Goal: Information Seeking & Learning: Learn about a topic

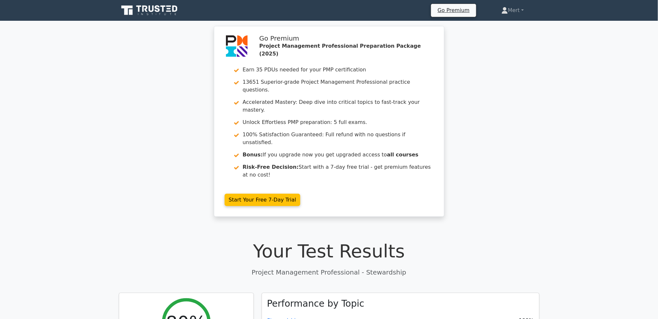
click at [148, 8] on icon at bounding box center [150, 10] width 62 height 12
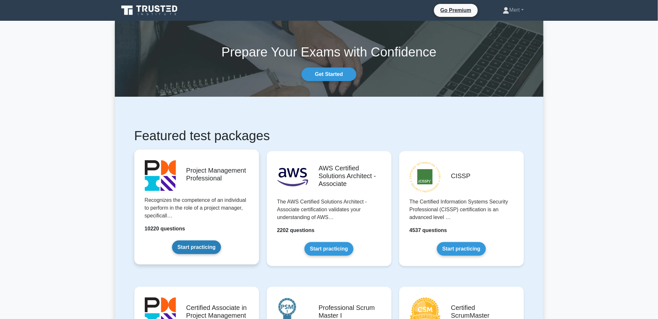
click at [205, 247] on link "Start practicing" at bounding box center [196, 247] width 49 height 14
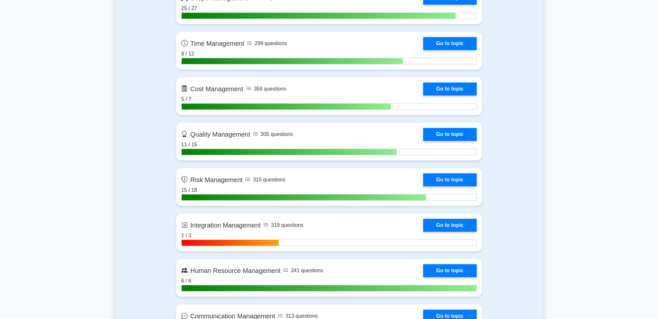
scroll to position [519, 0]
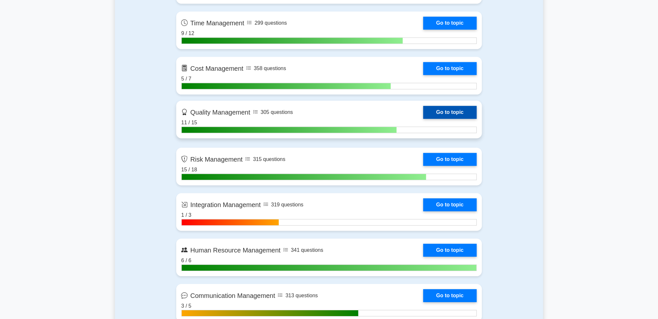
click at [464, 109] on link "Go to topic" at bounding box center [449, 112] width 53 height 13
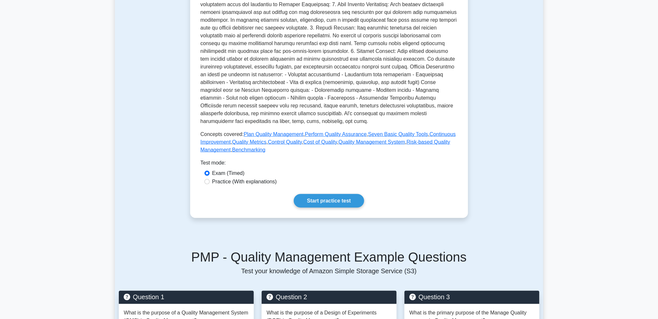
scroll to position [216, 0]
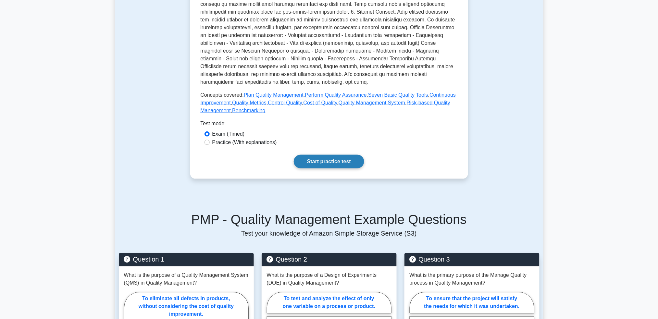
click at [344, 164] on link "Start practice test" at bounding box center [329, 162] width 70 height 14
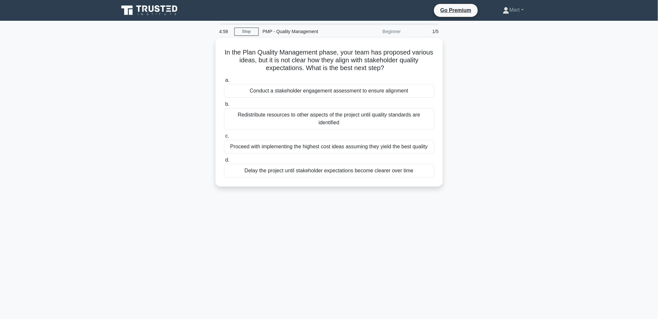
drag, startPoint x: 227, startPoint y: 45, endPoint x: 471, endPoint y: 111, distance: 252.2
click at [449, 184] on div "In the Plan Quality Management phase, your team has proposed various ideas, but…" at bounding box center [329, 116] width 428 height 156
copy div "In the Plan Quality Management phase, your team has proposed various ideas, but…"
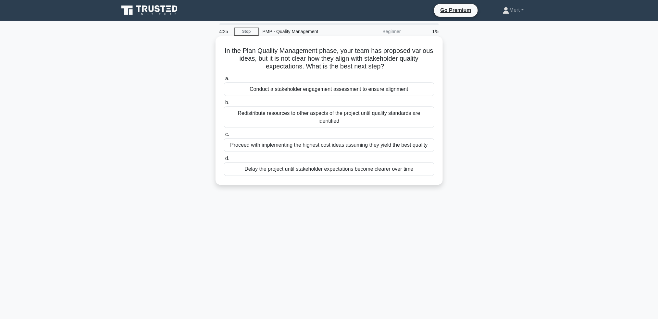
click at [286, 94] on div "Conduct a stakeholder engagement assessment to ensure alignment" at bounding box center [329, 89] width 210 height 14
click at [224, 81] on input "a. Conduct a stakeholder engagement assessment to ensure alignment" at bounding box center [224, 79] width 0 height 4
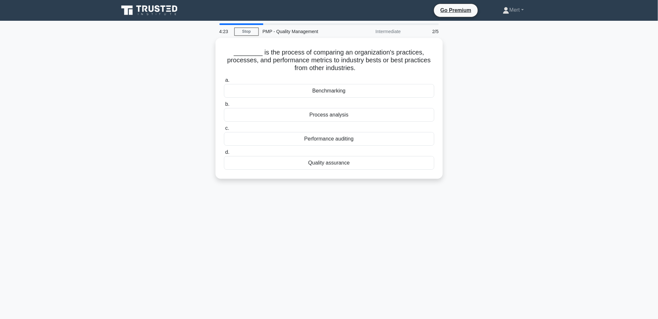
drag, startPoint x: 214, startPoint y: 52, endPoint x: 425, endPoint y: 195, distance: 255.0
click at [425, 195] on div "4:23 Stop PMP - Quality Management Intermediate 2/5 ________ is the process of …" at bounding box center [329, 185] width 428 height 325
copy div "________ is the process of comparing an organization's practices, processes, an…"
click at [327, 86] on div "Benchmarking" at bounding box center [329, 89] width 210 height 14
click at [224, 81] on input "a. Benchmarking" at bounding box center [224, 79] width 0 height 4
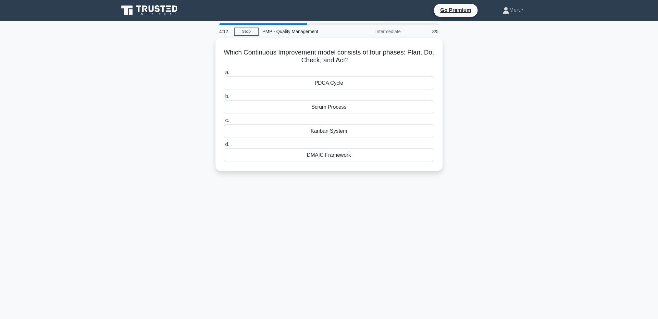
drag, startPoint x: 225, startPoint y: 49, endPoint x: 429, endPoint y: 204, distance: 257.1
click at [429, 204] on div "4:12 Stop PMP - Quality Management Intermediate 3/5 Which Continuous Improvemen…" at bounding box center [329, 185] width 428 height 325
copy div "Which Continuous Improvement model consists of four phases: Plan, Do, Check, an…"
click at [326, 83] on div "PDCA Cycle" at bounding box center [329, 82] width 210 height 14
click at [224, 73] on input "a. PDCA Cycle" at bounding box center [224, 71] width 0 height 4
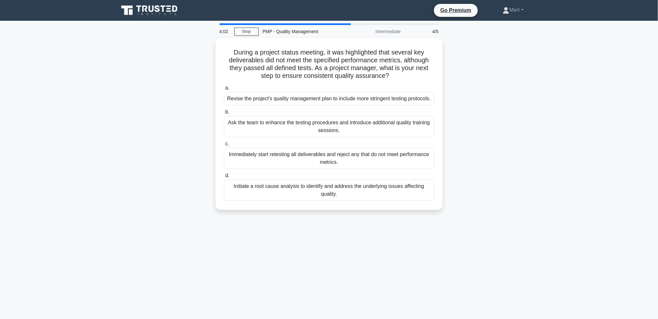
drag, startPoint x: 225, startPoint y: 47, endPoint x: 192, endPoint y: 45, distance: 32.5
click at [478, 239] on div "4:02 Stop PMP - Quality Management Intermediate 4/5 During a project status mee…" at bounding box center [329, 185] width 428 height 325
copy div "During a project status meeting, it was highlighted that several key deliverabl…"
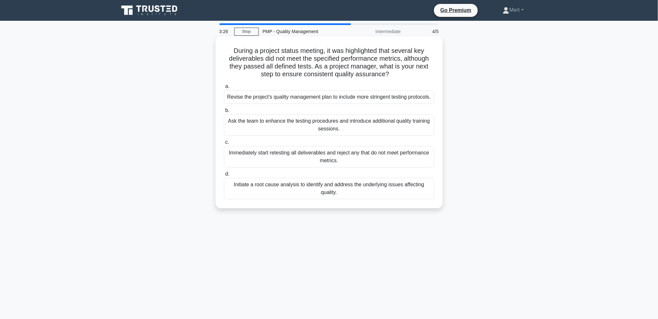
click at [288, 194] on div "Initiate a root cause analysis to identify and address the underlying issues af…" at bounding box center [329, 188] width 210 height 21
click at [224, 176] on input "d. Initiate a root cause analysis to identify and address the underlying issues…" at bounding box center [224, 174] width 0 height 4
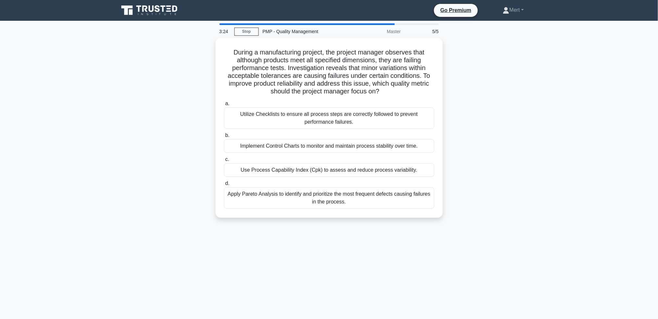
drag, startPoint x: 228, startPoint y: 45, endPoint x: 438, endPoint y: 233, distance: 281.3
click at [438, 233] on div "3:24 Stop PMP - Quality Management Master 5/5 During a manufacturing project, t…" at bounding box center [329, 185] width 428 height 325
copy div "During a manufacturing project, the project manager observes that although prod…"
click at [326, 204] on div "Apply Pareto Analysis to identify and prioritize the most frequent defects caus…" at bounding box center [329, 196] width 210 height 21
click at [224, 184] on input "d. Apply Pareto Analysis to identify and prioritize the most frequent defects c…" at bounding box center [224, 182] width 0 height 4
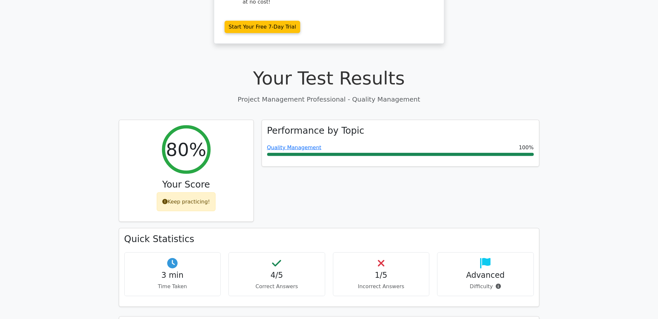
scroll to position [346, 0]
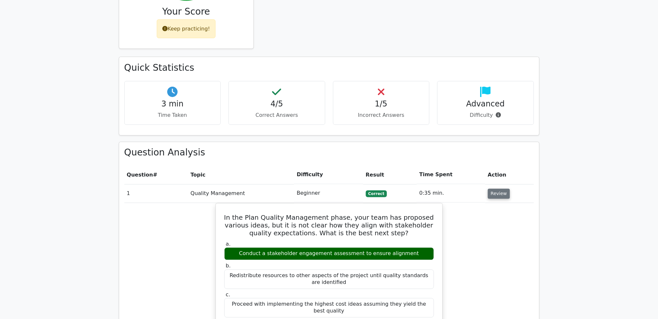
click at [494, 189] on button "Review" at bounding box center [499, 194] width 22 height 10
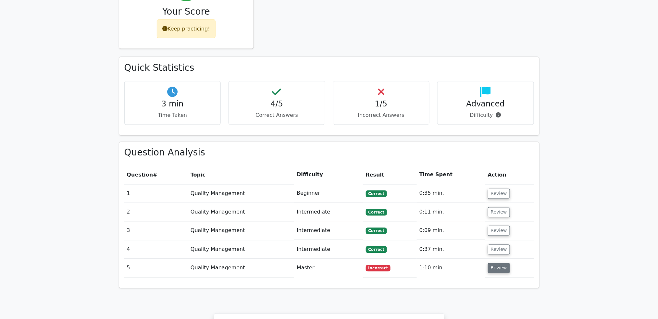
click at [495, 263] on button "Review" at bounding box center [499, 268] width 22 height 10
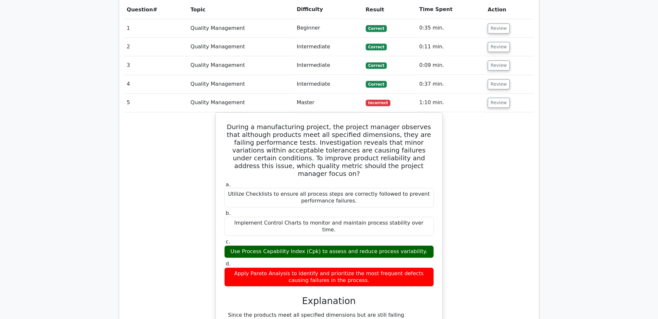
scroll to position [519, 0]
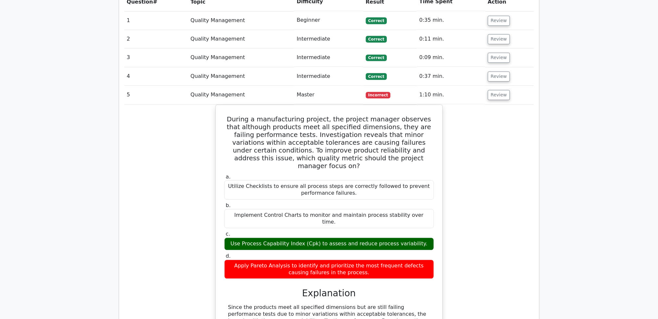
drag, startPoint x: 231, startPoint y: 83, endPoint x: 460, endPoint y: 226, distance: 270.0
click at [460, 226] on div "During a manufacturing project, the project manager observes that although prod…" at bounding box center [329, 275] width 410 height 342
copy div "During a manufacturing project, the project manager observes that although prod…"
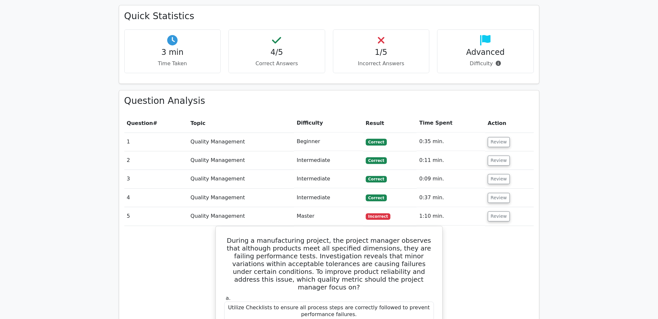
scroll to position [389, 0]
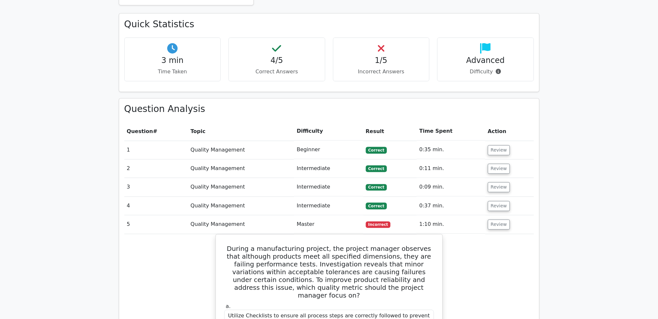
click at [508, 215] on td "Review" at bounding box center [509, 224] width 49 height 18
click at [500, 220] on button "Review" at bounding box center [499, 225] width 22 height 10
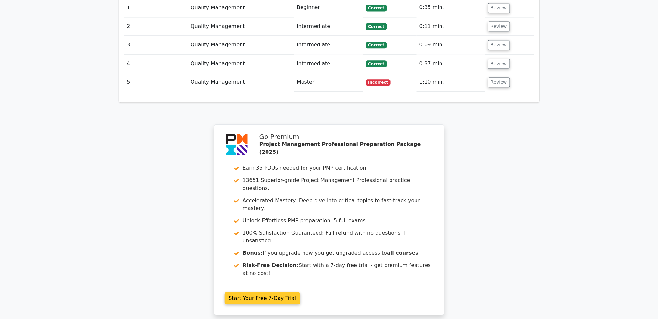
scroll to position [597, 0]
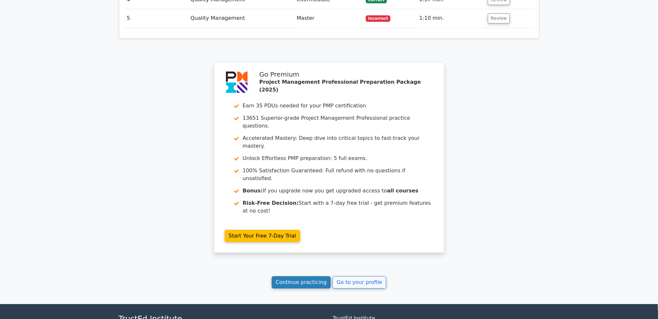
click at [283, 276] on link "Continue practicing" at bounding box center [301, 282] width 59 height 12
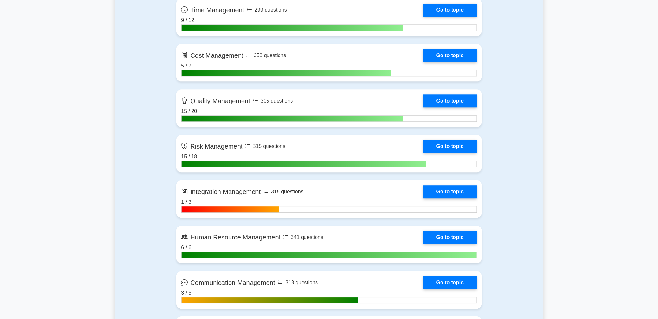
scroll to position [519, 0]
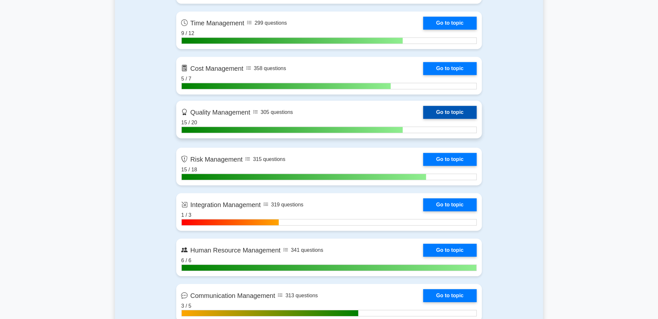
click at [468, 116] on link "Go to topic" at bounding box center [449, 112] width 53 height 13
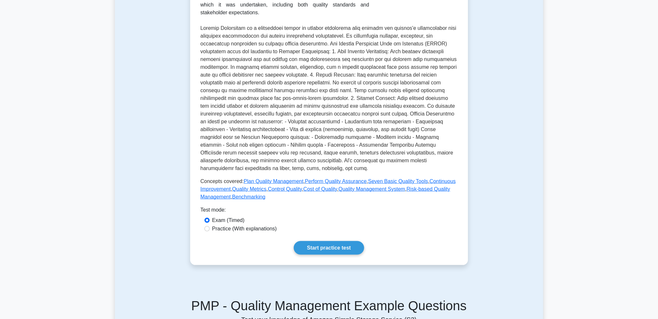
scroll to position [86, 0]
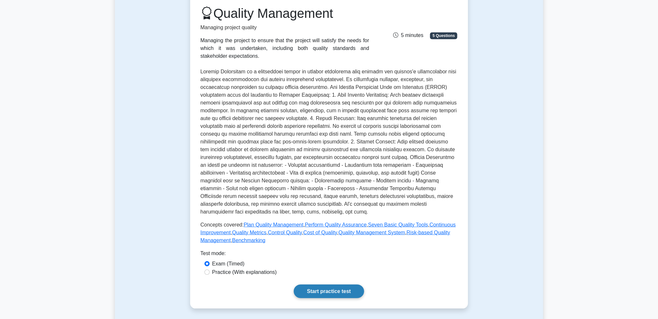
click at [342, 290] on link "Start practice test" at bounding box center [329, 292] width 70 height 14
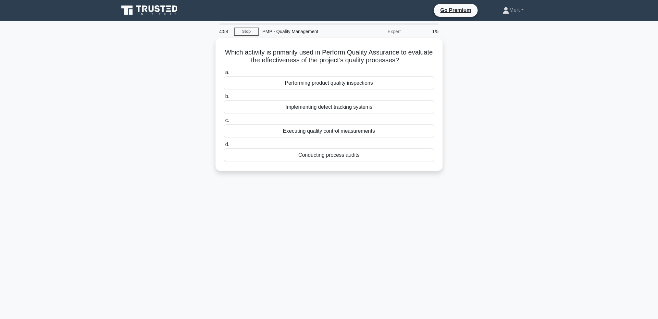
drag, startPoint x: 221, startPoint y: 42, endPoint x: 517, endPoint y: 190, distance: 330.6
click at [517, 190] on div "4:58 Stop PMP - Quality Management Expert 1/5 Which activity is primarily used …" at bounding box center [329, 185] width 428 height 325
copy div "Which activity is primarily used in Perform Quality Assurance to evaluate the e…"
click at [331, 82] on div "Performing product quality inspections" at bounding box center [329, 82] width 210 height 14
click at [224, 73] on input "a. Performing product quality inspections" at bounding box center [224, 71] width 0 height 4
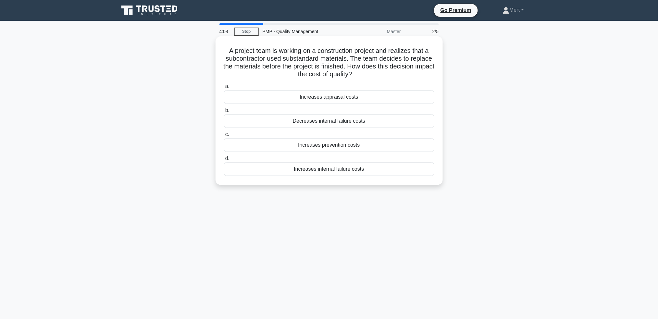
drag, startPoint x: 224, startPoint y: 48, endPoint x: 370, endPoint y: 94, distance: 152.7
click at [443, 224] on div "4:08 Stop PMP - Quality Management Master 2/5 A project team is working on a co…" at bounding box center [329, 185] width 428 height 325
copy div "A project team is working on a construction project and realizes that a subcont…"
click at [323, 148] on div "Increases prevention costs" at bounding box center [329, 145] width 210 height 14
click at [224, 137] on input "c. Increases prevention costs" at bounding box center [224, 134] width 0 height 4
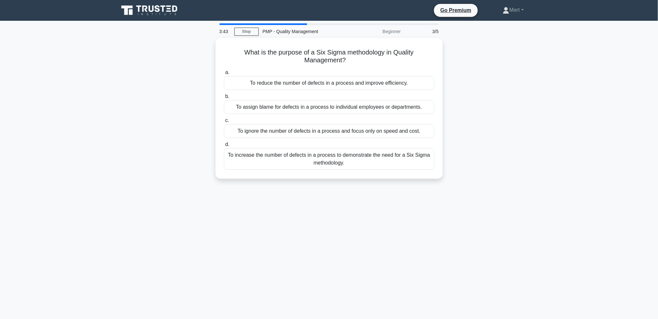
drag, startPoint x: 230, startPoint y: 46, endPoint x: 496, endPoint y: 190, distance: 302.6
click at [500, 197] on div "3:43 Stop PMP - Quality Management Beginner 3/5 What is the purpose of a Six Si…" at bounding box center [329, 185] width 428 height 325
copy div "What is the purpose of a Six Sigma methodology in Quality Management? .spinner_…"
click at [288, 84] on div "To reduce the number of defects in a process and improve efficiency." at bounding box center [329, 82] width 210 height 14
click at [224, 73] on input "a. To reduce the number of defects in a process and improve efficiency." at bounding box center [224, 71] width 0 height 4
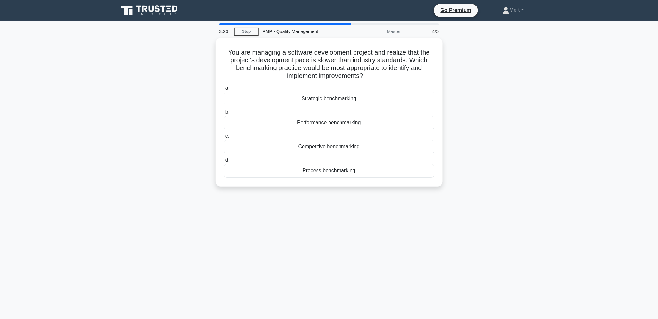
drag, startPoint x: 225, startPoint y: 48, endPoint x: 481, endPoint y: 209, distance: 302.6
click at [481, 209] on div "3:26 Stop PMP - Quality Management Master 4/5 You are managing a software devel…" at bounding box center [329, 185] width 428 height 325
copy div "You are managing a software development project and realize that the project's …"
click at [335, 146] on div "Competitive benchmarking" at bounding box center [329, 145] width 210 height 14
click at [224, 137] on input "c. Competitive benchmarking" at bounding box center [224, 134] width 0 height 4
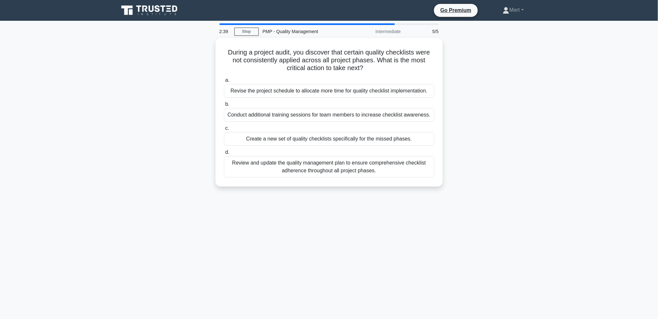
drag, startPoint x: 221, startPoint y: 46, endPoint x: 481, endPoint y: 233, distance: 320.7
click at [481, 233] on div "2:39 Stop PMP - Quality Management Intermediate 5/5 During a project audit, you…" at bounding box center [329, 185] width 428 height 325
copy div "During a project audit, you discover that certain quality checklists were not c…"
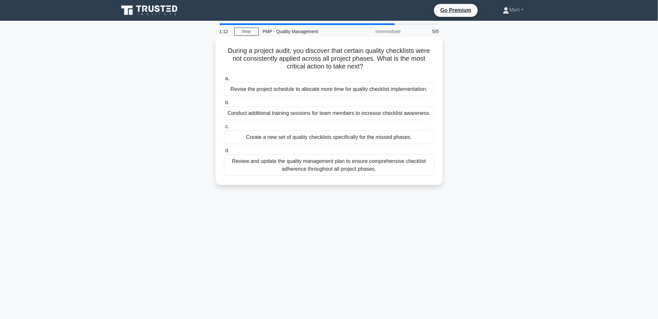
click at [277, 167] on div "Review and update the quality management plan to ensure comprehensive checklist…" at bounding box center [329, 164] width 210 height 21
click at [224, 153] on input "d. Review and update the quality management plan to ensure comprehensive checkl…" at bounding box center [224, 151] width 0 height 4
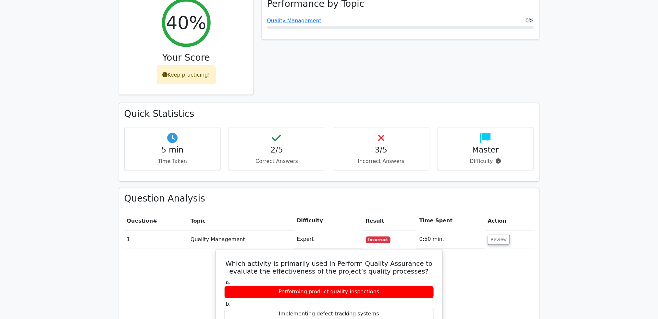
scroll to position [303, 0]
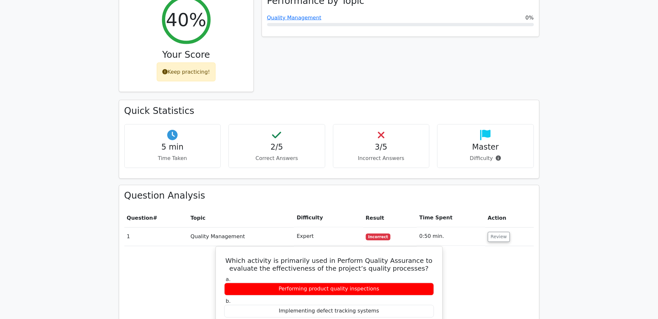
click at [499, 227] on td "Review" at bounding box center [509, 236] width 49 height 18
click at [498, 232] on button "Review" at bounding box center [499, 237] width 22 height 10
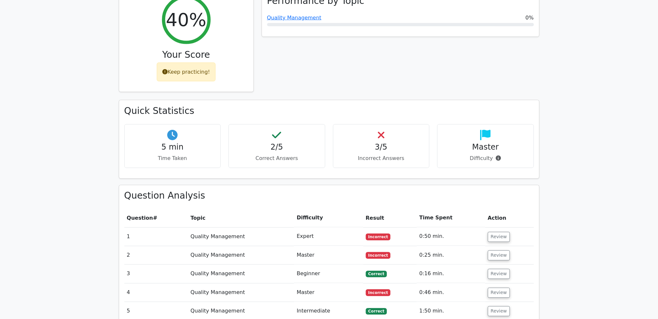
click at [497, 246] on td "Review" at bounding box center [509, 255] width 49 height 18
click at [496, 246] on td "Review" at bounding box center [509, 255] width 49 height 18
click at [498, 284] on td "Review" at bounding box center [509, 293] width 49 height 18
click at [497, 284] on td "Review" at bounding box center [509, 293] width 49 height 18
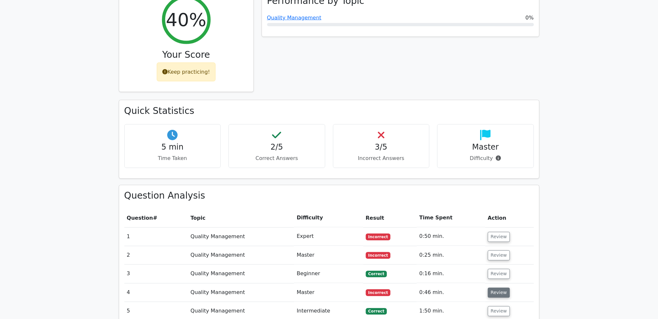
click at [494, 288] on button "Review" at bounding box center [499, 293] width 22 height 10
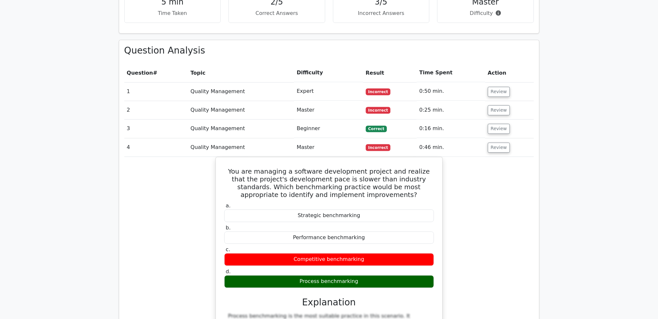
scroll to position [433, 0]
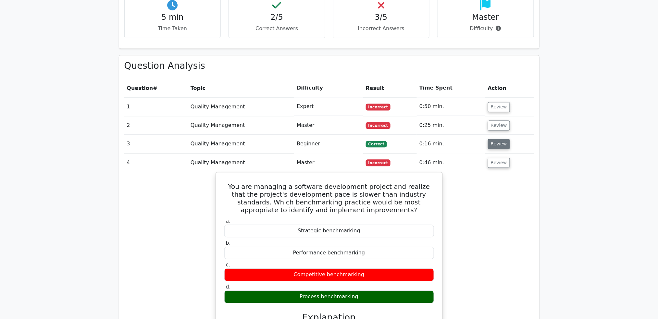
click at [490, 139] on button "Review" at bounding box center [499, 144] width 22 height 10
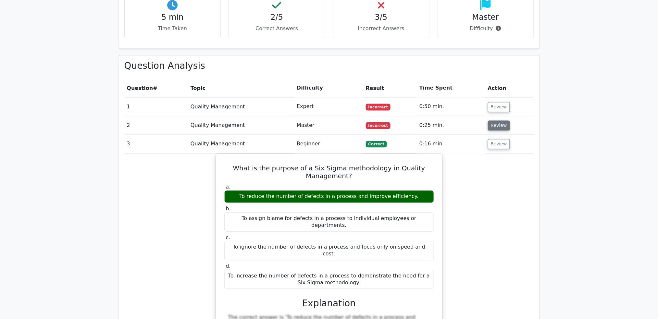
click at [495, 121] on button "Review" at bounding box center [499, 126] width 22 height 10
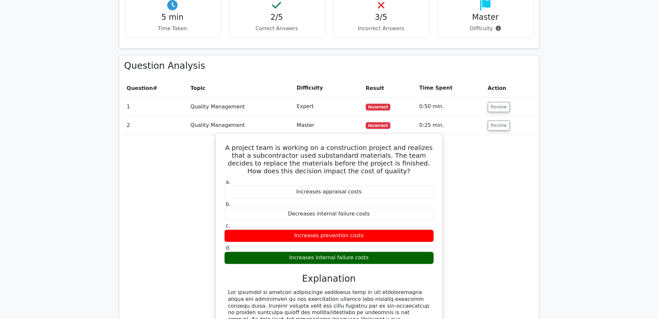
copy div "A project team is working on a construction project and realizes that a subcont…"
drag, startPoint x: 225, startPoint y: 118, endPoint x: 416, endPoint y: 224, distance: 218.6
click at [416, 224] on div "A project team is working on a construction project and realizes that a subcont…" at bounding box center [328, 278] width 221 height 285
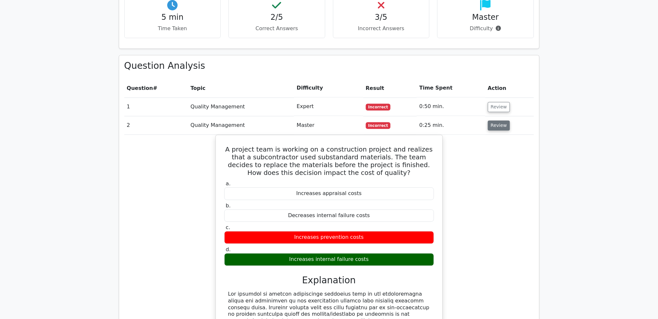
click at [501, 121] on button "Review" at bounding box center [499, 126] width 22 height 10
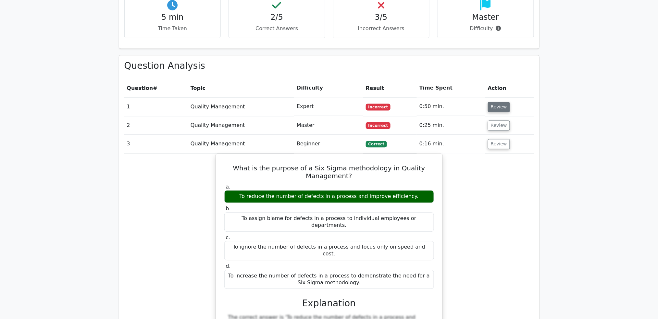
click at [492, 102] on button "Review" at bounding box center [499, 107] width 22 height 10
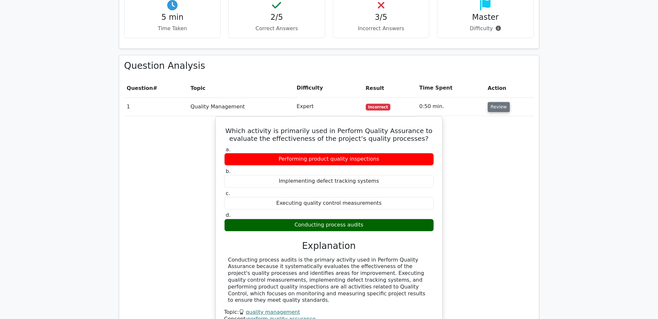
click at [492, 102] on button "Review" at bounding box center [499, 107] width 22 height 10
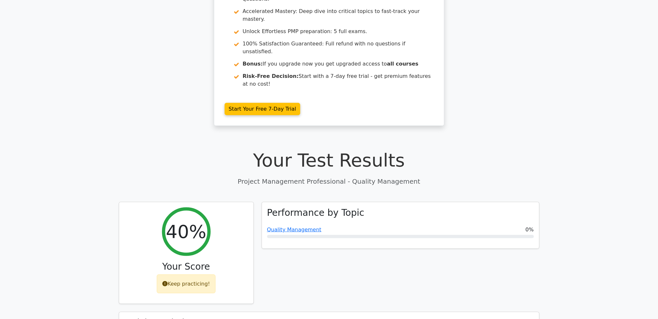
scroll to position [0, 0]
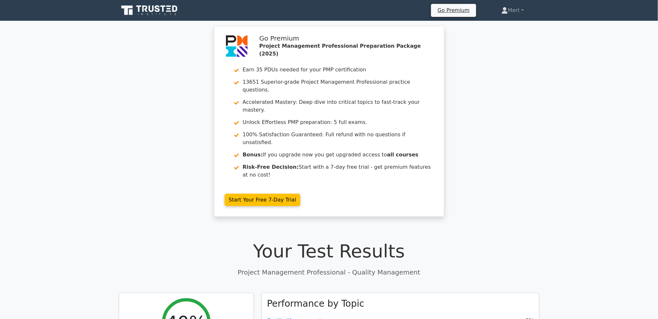
click at [150, 10] on icon at bounding box center [151, 9] width 5 height 6
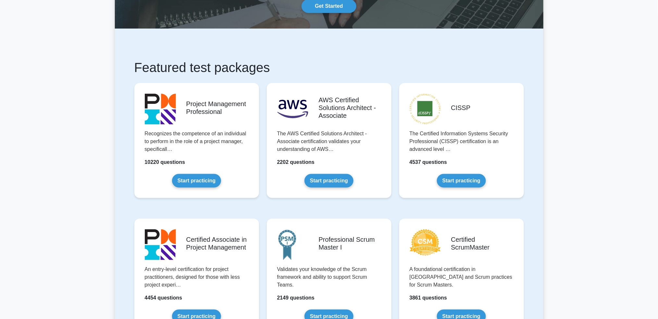
scroll to position [173, 0]
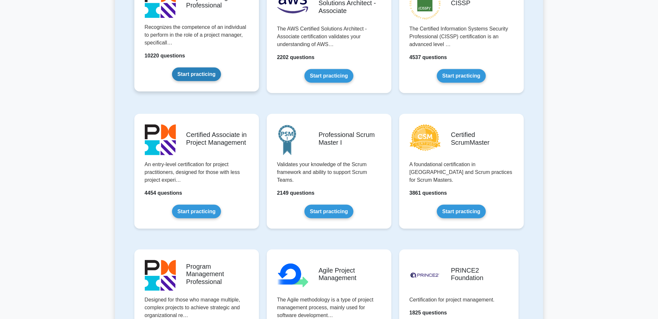
click at [201, 81] on link "Start practicing" at bounding box center [196, 75] width 49 height 14
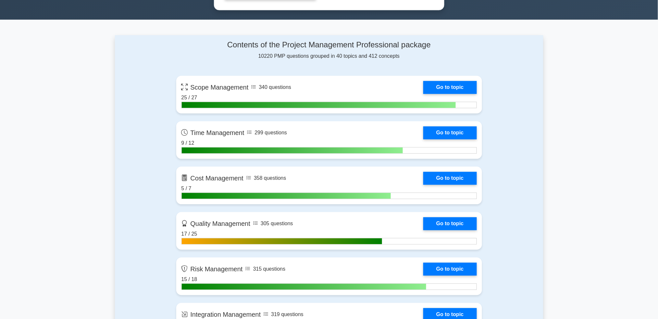
scroll to position [476, 0]
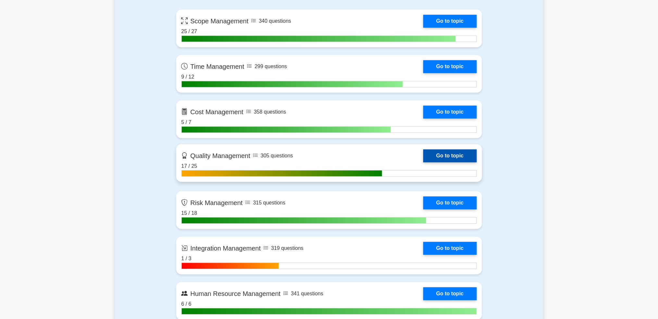
click at [456, 158] on link "Go to topic" at bounding box center [449, 155] width 53 height 13
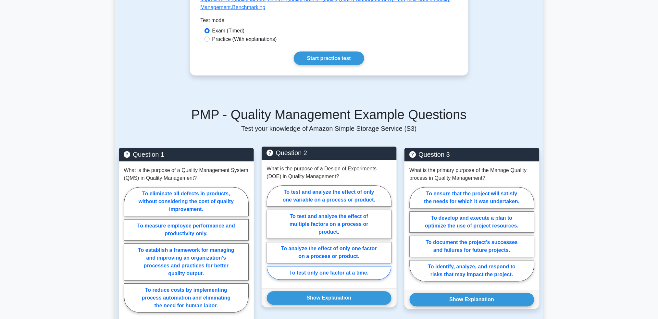
scroll to position [260, 0]
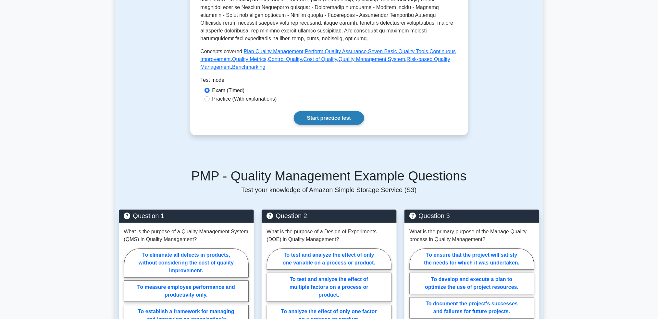
click at [324, 115] on link "Start practice test" at bounding box center [329, 118] width 70 height 14
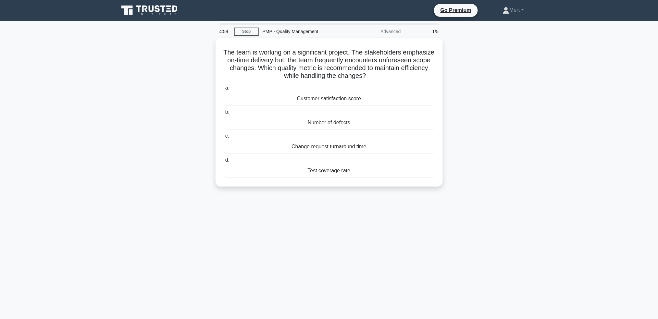
drag, startPoint x: 220, startPoint y: 37, endPoint x: 455, endPoint y: 209, distance: 290.7
click at [455, 209] on div "4:59 Stop PMP - Quality Management Advanced 1/5 The team is working on a signif…" at bounding box center [329, 185] width 428 height 325
copy div "The team is working on a significant project. The stakeholders emphasize on-tim…"
click at [321, 143] on div "Change request turnaround time" at bounding box center [329, 145] width 210 height 14
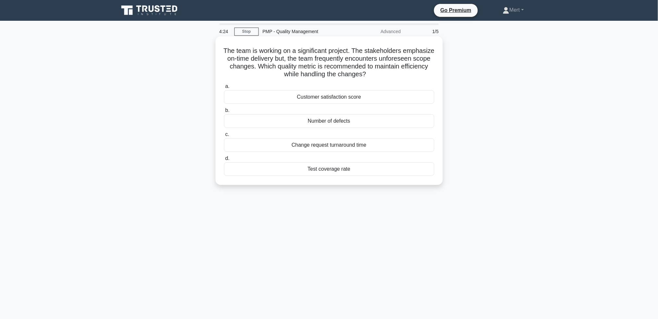
click at [224, 137] on input "c. Change request turnaround time" at bounding box center [224, 134] width 0 height 4
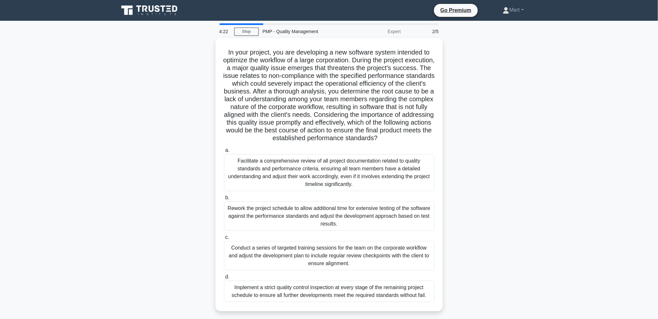
scroll to position [31, 0]
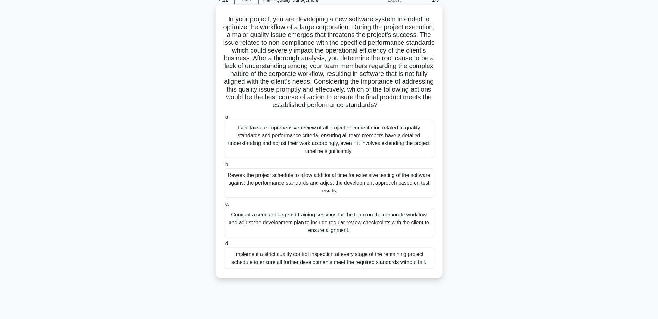
drag, startPoint x: 224, startPoint y: 51, endPoint x: 421, endPoint y: 281, distance: 303.1
click at [419, 276] on div "In your project, you are developing a new software system intended to optimize …" at bounding box center [329, 141] width 222 height 268
click at [276, 36] on h5 "In your project, you are developing a new software system intended to optimize …" at bounding box center [329, 62] width 212 height 94
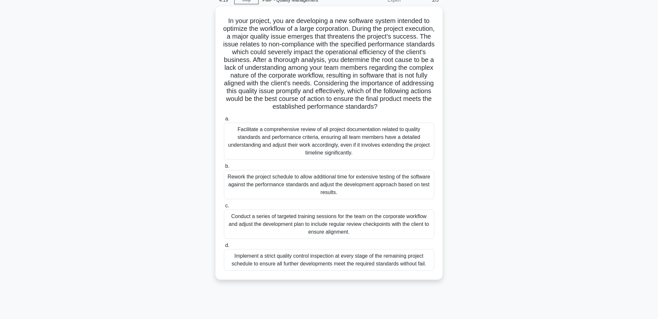
drag, startPoint x: 223, startPoint y: 20, endPoint x: 499, endPoint y: 286, distance: 383.5
click at [499, 286] on div "In your project, you are developing a new software system intended to optimize …" at bounding box center [329, 146] width 428 height 281
copy div "In your project, you are developing a new software system intended to optimize …"
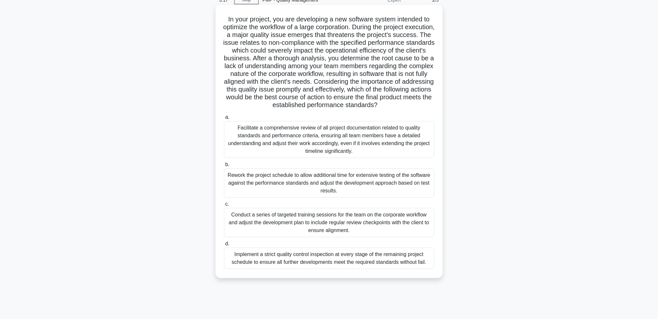
click at [282, 222] on div "Conduct a series of targeted training sessions for the team on the corporate wo…" at bounding box center [329, 222] width 210 height 29
click at [224, 206] on input "c. Conduct a series of targeted training sessions for the team on the corporate…" at bounding box center [224, 204] width 0 height 4
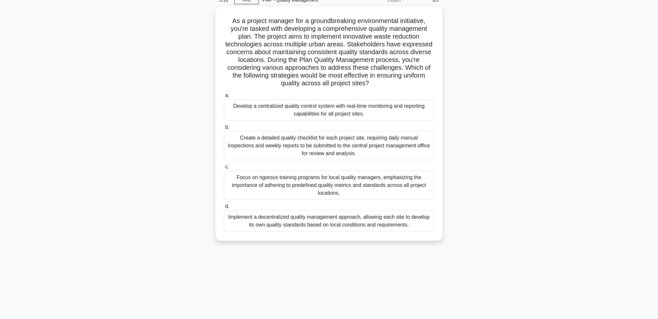
drag, startPoint x: 222, startPoint y: 47, endPoint x: 455, endPoint y: 328, distance: 364.9
click at [455, 319] on html "Go Premium Mert" at bounding box center [329, 144] width 658 height 350
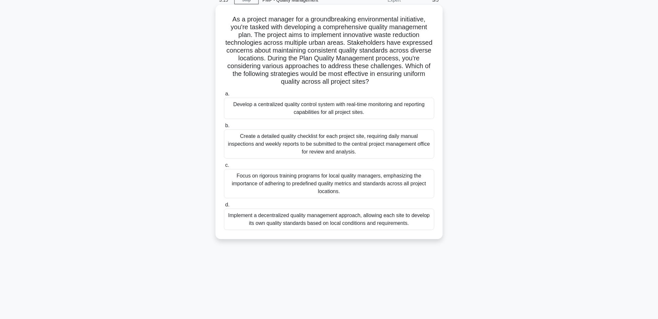
copy div "As a project manager for a groundbreaking environmental initiative, you're task…"
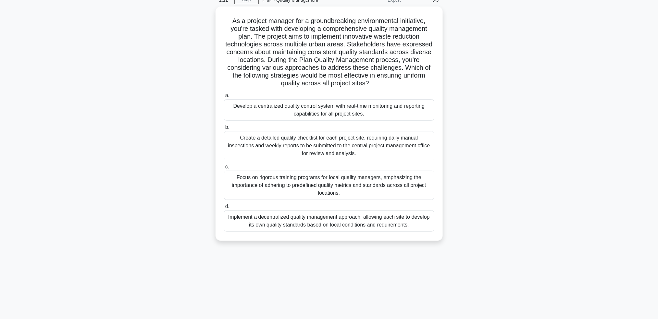
click at [443, 73] on div "As a project manager for a groundbreaking environmental initiative, you're task…" at bounding box center [329, 127] width 428 height 242
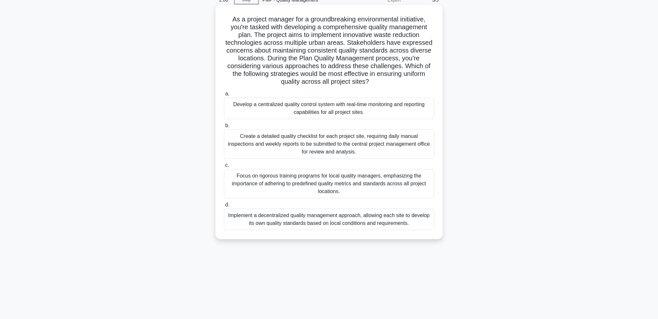
click at [387, 188] on div "Focus on rigorous training programs for local quality managers, emphasizing the…" at bounding box center [329, 183] width 210 height 29
click at [224, 167] on input "c. Focus on rigorous training programs for local quality managers, emphasizing …" at bounding box center [224, 165] width 0 height 4
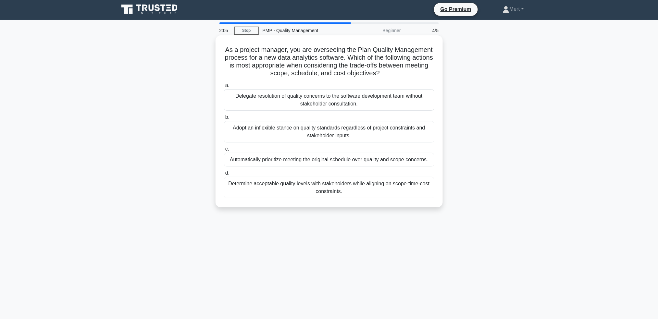
scroll to position [0, 0]
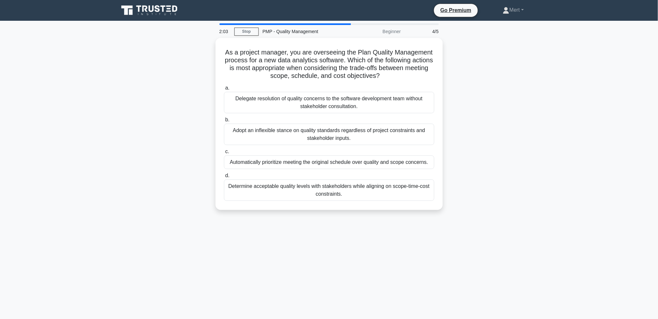
drag, startPoint x: 222, startPoint y: 46, endPoint x: 447, endPoint y: 227, distance: 287.9
click at [448, 233] on div "2:03 Stop PMP - Quality Management Beginner 4/5 As a project manager, you are o…" at bounding box center [329, 185] width 428 height 325
copy div "As a project manager, you are overseeing the Plan Quality Management process fo…"
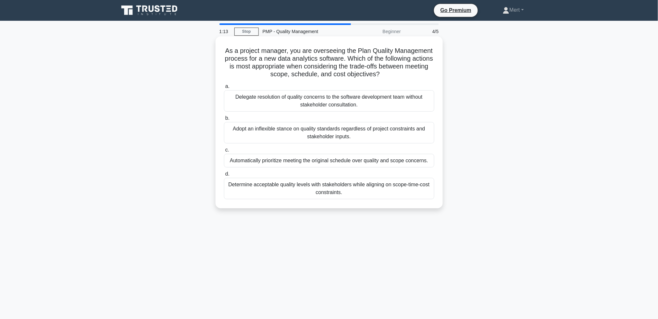
click at [324, 184] on div "Determine acceptable quality levels with stakeholders while aligning on scope-t…" at bounding box center [329, 188] width 210 height 21
click at [224, 176] on input "d. Determine acceptable quality levels with stakeholders while aligning on scop…" at bounding box center [224, 174] width 0 height 4
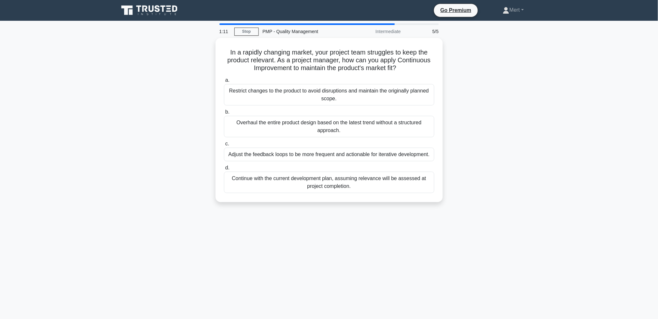
drag, startPoint x: 276, startPoint y: 96, endPoint x: 463, endPoint y: 260, distance: 248.4
click at [463, 260] on div "1:11 Stop PMP - Quality Management Intermediate 5/5 In a rapidly changing marke…" at bounding box center [329, 185] width 428 height 325
copy div "In a rapidly changing market, your project team struggles to keep the product r…"
click at [274, 153] on div "Adjust the feedback loops to be more frequent and actionable for iterative deve…" at bounding box center [329, 153] width 210 height 14
click at [224, 144] on input "c. Adjust the feedback loops to be more frequent and actionable for iterative d…" at bounding box center [224, 142] width 0 height 4
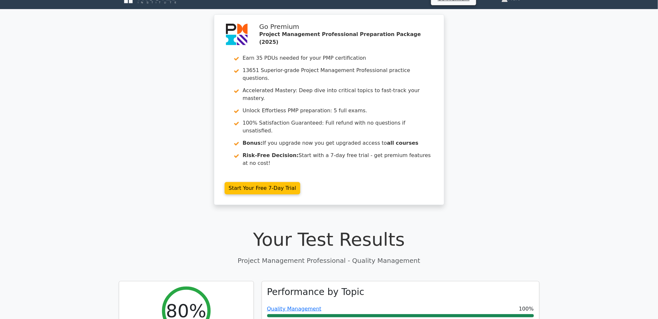
scroll to position [260, 0]
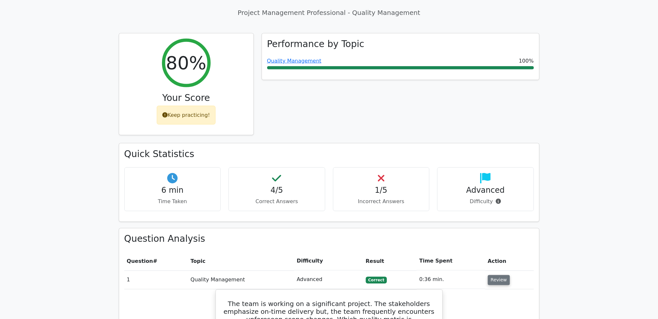
click at [492, 275] on button "Review" at bounding box center [499, 280] width 22 height 10
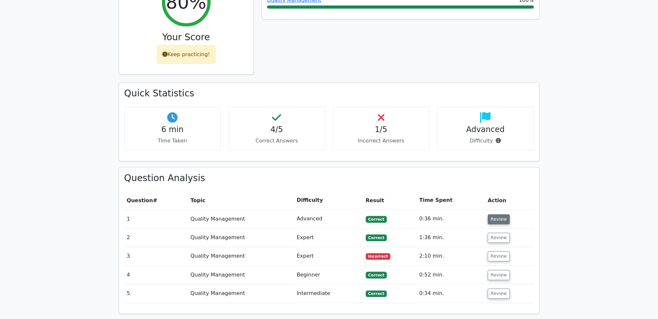
scroll to position [389, 0]
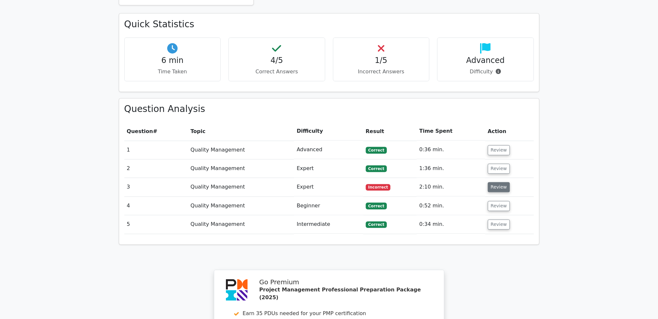
click at [498, 182] on button "Review" at bounding box center [499, 187] width 22 height 10
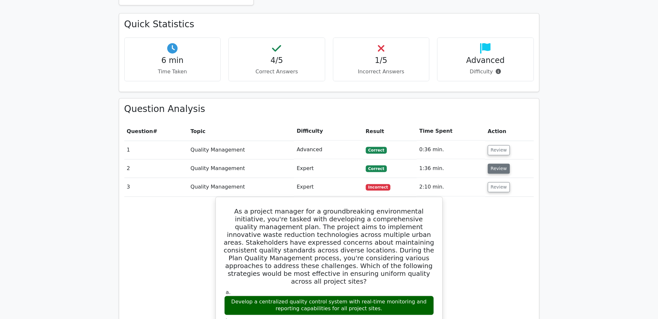
click at [498, 164] on button "Review" at bounding box center [499, 169] width 22 height 10
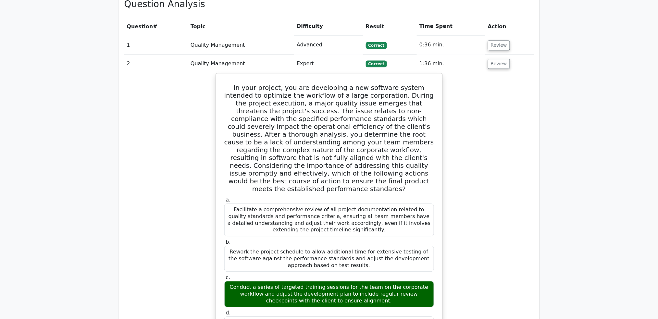
scroll to position [427, 0]
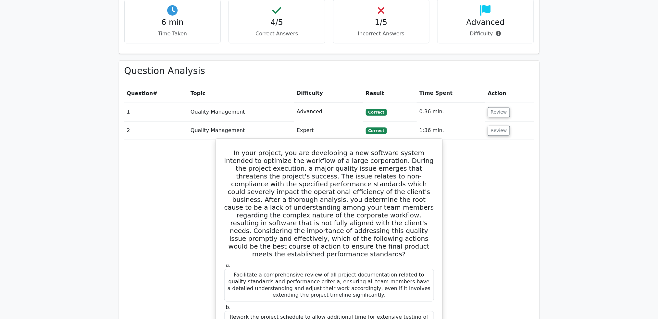
copy div "In your project, you are developing a new software system intended to optimize …"
drag, startPoint x: 434, startPoint y: 221, endPoint x: 217, endPoint y: 116, distance: 241.1
click at [501, 126] on button "Review" at bounding box center [499, 131] width 22 height 10
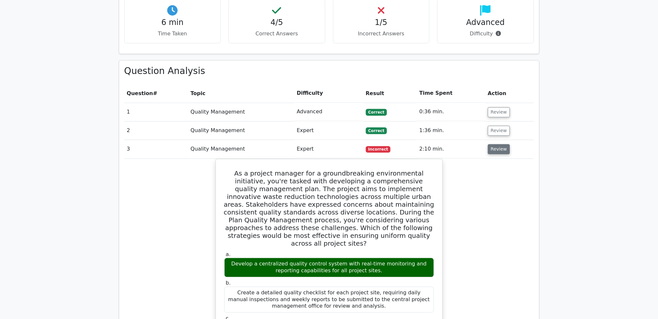
click at [490, 144] on button "Review" at bounding box center [499, 149] width 22 height 10
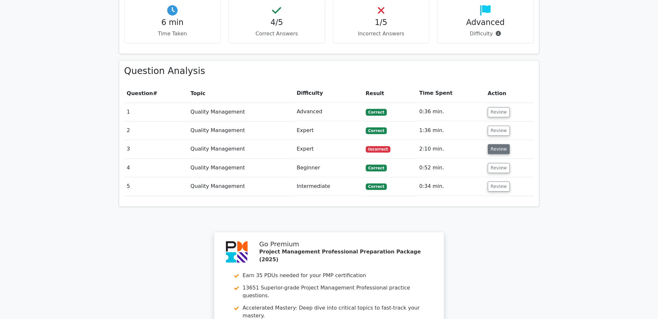
click at [490, 144] on button "Review" at bounding box center [499, 149] width 22 height 10
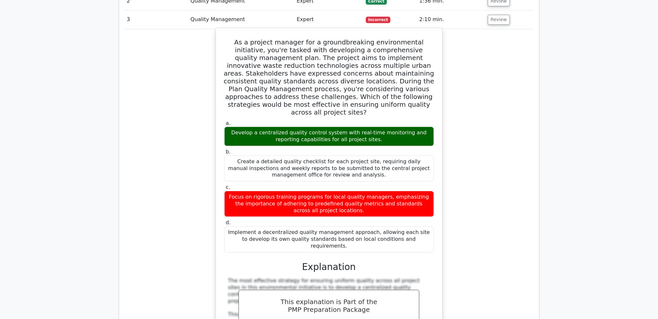
scroll to position [384, 0]
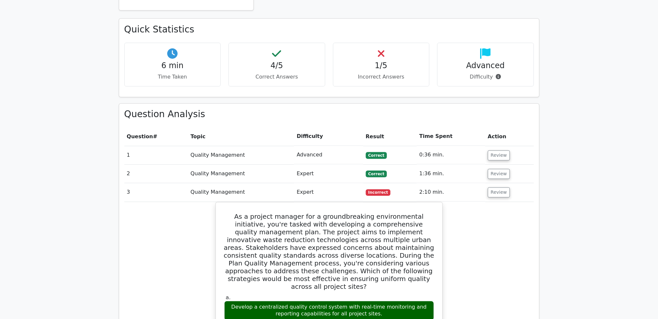
drag, startPoint x: 501, startPoint y: 161, endPoint x: 342, endPoint y: 148, distance: 160.2
click at [501, 188] on button "Review" at bounding box center [499, 193] width 22 height 10
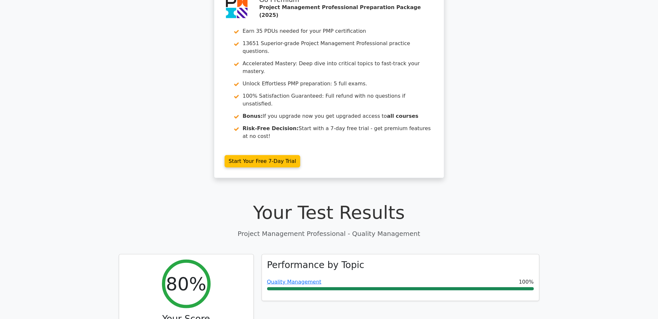
scroll to position [0, 0]
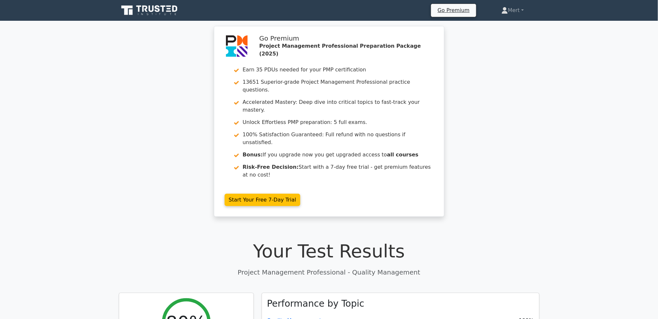
click at [160, 12] on icon at bounding box center [150, 10] width 62 height 12
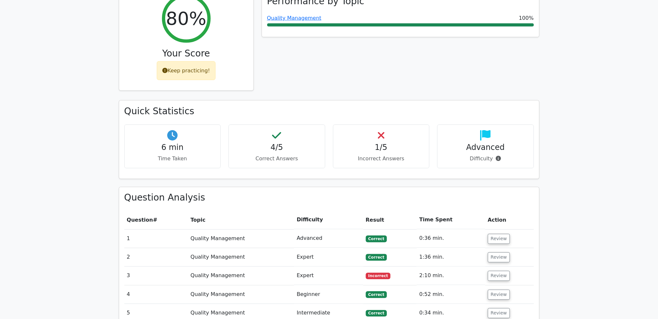
scroll to position [303, 0]
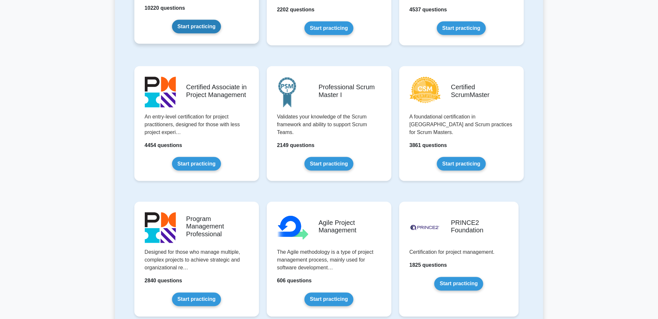
scroll to position [86, 0]
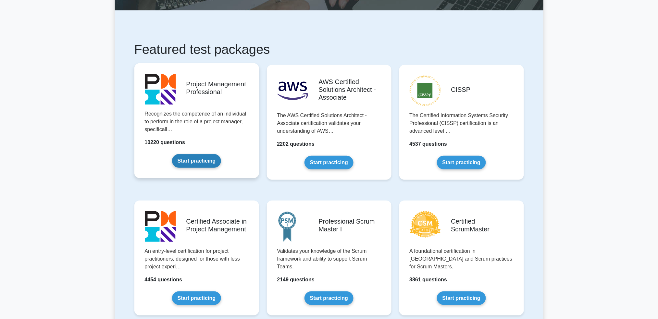
click at [191, 161] on link "Start practicing" at bounding box center [196, 161] width 49 height 14
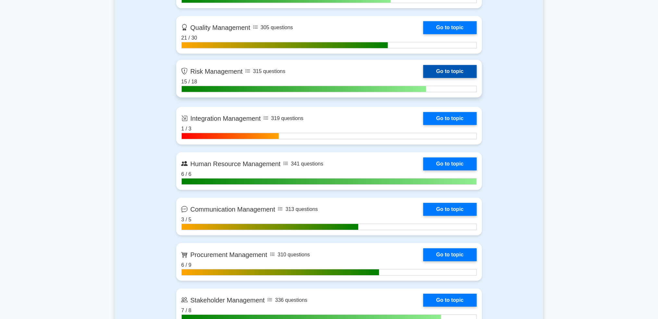
scroll to position [562, 0]
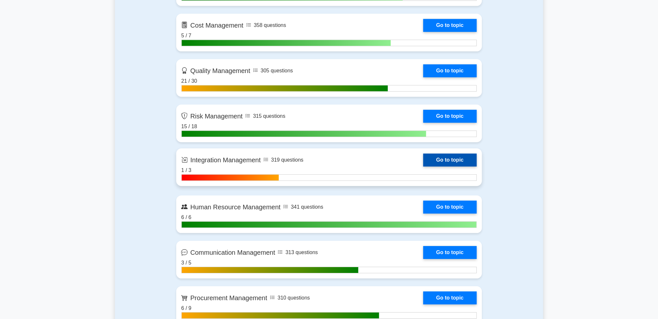
click at [450, 158] on link "Go to topic" at bounding box center [449, 160] width 53 height 13
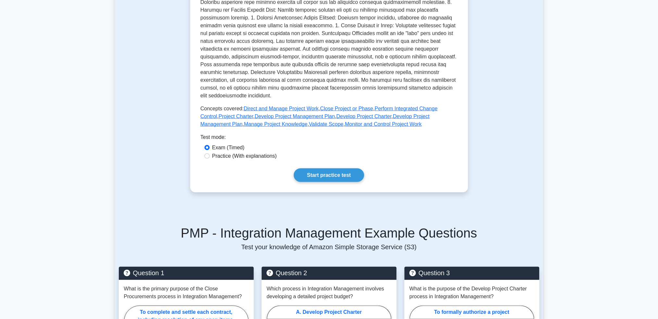
scroll to position [173, 0]
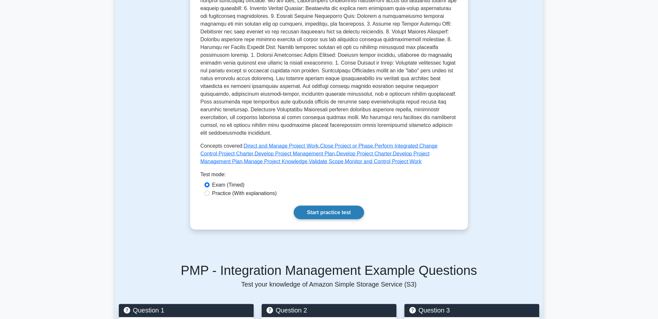
click at [349, 217] on link "Start practice test" at bounding box center [329, 213] width 70 height 14
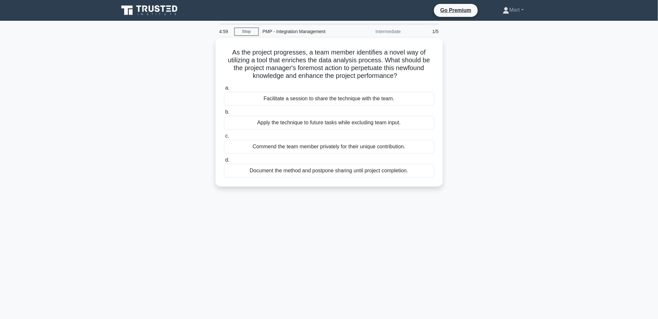
drag, startPoint x: 259, startPoint y: 73, endPoint x: 473, endPoint y: 221, distance: 260.1
click at [485, 243] on div "4:59 Stop PMP - Integration Management Intermediate 1/5 As the project progress…" at bounding box center [329, 185] width 428 height 325
copy div "As the project progresses, a team member identifies a novel way of utilizing a …"
click at [321, 94] on div "Facilitate a session to share the technique with the team." at bounding box center [329, 97] width 210 height 14
click at [224, 89] on input "a. Facilitate a session to share the technique with the team." at bounding box center [224, 86] width 0 height 4
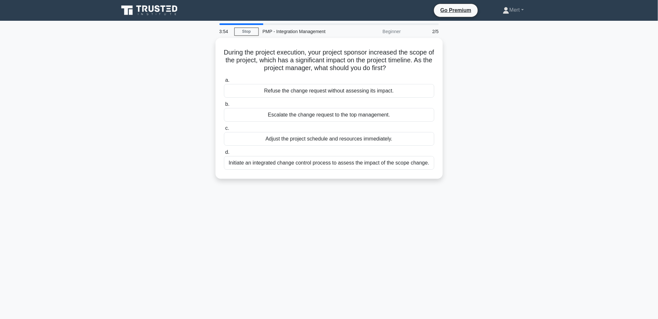
drag, startPoint x: 279, startPoint y: 86, endPoint x: 528, endPoint y: 262, distance: 304.7
click at [528, 262] on div "3:54 Stop PMP - Integration Management Beginner 2/5 During the project executio…" at bounding box center [329, 185] width 428 height 325
copy div "During the project execution, your project sponsor increased the scope of the p…"
click at [321, 164] on div "Initiate an integrated change control process to assess the impact of the scope…" at bounding box center [329, 161] width 210 height 14
click at [224, 153] on input "d. Initiate an integrated change control process to assess the impact of the sc…" at bounding box center [224, 151] width 0 height 4
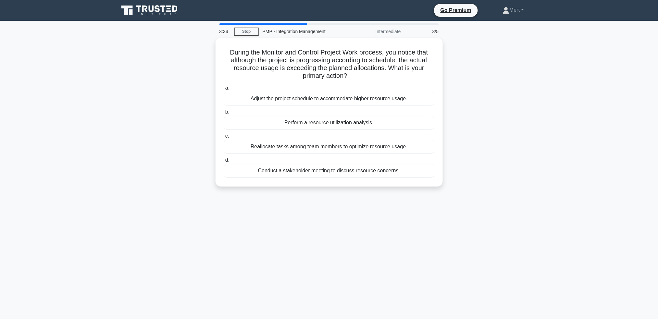
drag, startPoint x: 219, startPoint y: 43, endPoint x: 532, endPoint y: 280, distance: 392.6
click at [532, 280] on div "3:34 Stop PMP - Integration Management Intermediate 3/5 During the Monitor and …" at bounding box center [329, 185] width 428 height 325
copy div "During the Monitor and Control Project Work process, you notice that although t…"
click at [326, 117] on div "Perform a resource utilization analysis." at bounding box center [329, 121] width 210 height 14
click at [224, 113] on input "b. Perform a resource utilization analysis." at bounding box center [224, 110] width 0 height 4
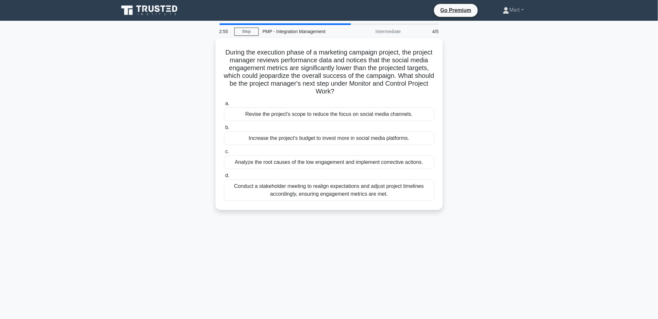
drag, startPoint x: 222, startPoint y: 49, endPoint x: 464, endPoint y: 223, distance: 298.1
click at [464, 223] on div "2:55 Stop PMP - Integration Management Intermediate 4/5 During the execution ph…" at bounding box center [329, 185] width 428 height 325
copy div "During the execution phase of a marketing campaign project, the project manager…"
click at [315, 162] on div "Analyze the root causes of the low engagement and implement corrective actions." at bounding box center [329, 161] width 210 height 14
click at [224, 152] on input "c. Analyze the root causes of the low engagement and implement corrective actio…" at bounding box center [224, 150] width 0 height 4
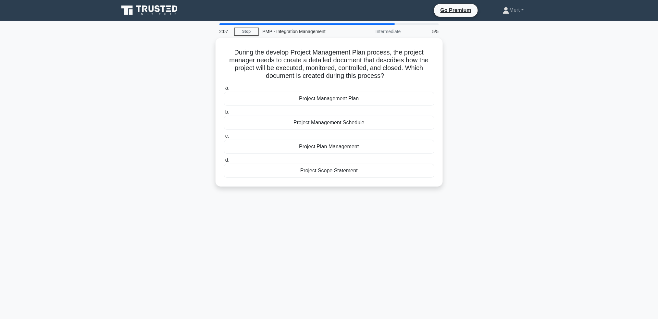
drag, startPoint x: 223, startPoint y: 47, endPoint x: 458, endPoint y: 229, distance: 297.7
click at [458, 229] on div "2:07 Stop PMP - Integration Management Intermediate 5/5 During the develop Proj…" at bounding box center [329, 185] width 428 height 325
copy div "During the develop Project Management Plan process, the project manager needs t…"
click at [352, 91] on div "Project Management Plan" at bounding box center [329, 97] width 210 height 14
click at [224, 89] on input "a. Project Management Plan" at bounding box center [224, 86] width 0 height 4
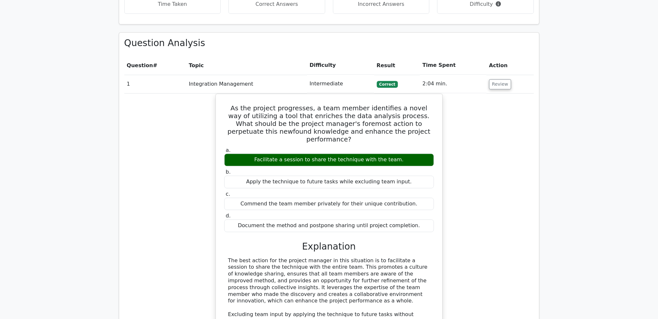
scroll to position [346, 0]
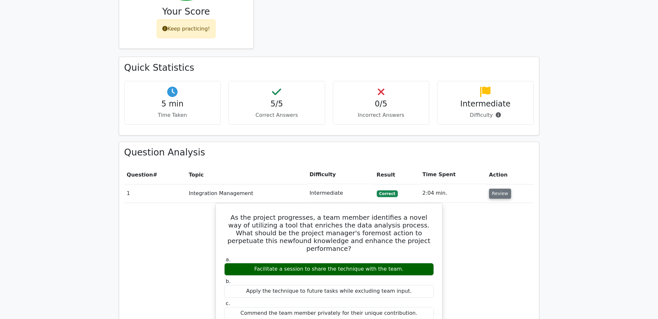
click at [500, 189] on button "Review" at bounding box center [500, 194] width 22 height 10
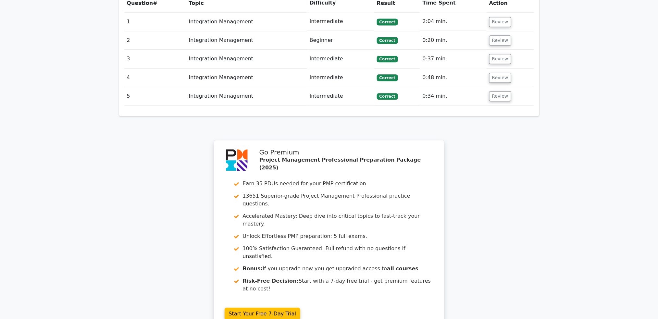
scroll to position [562, 0]
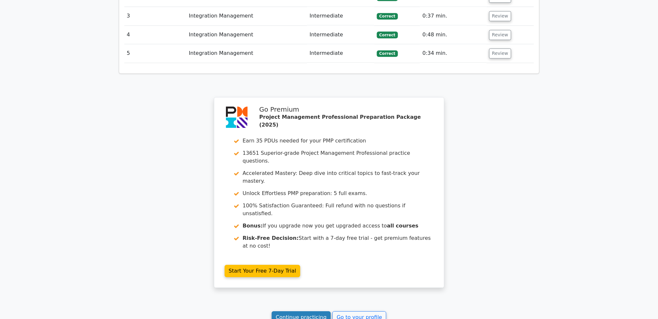
click at [303, 311] on link "Continue practicing" at bounding box center [301, 317] width 59 height 12
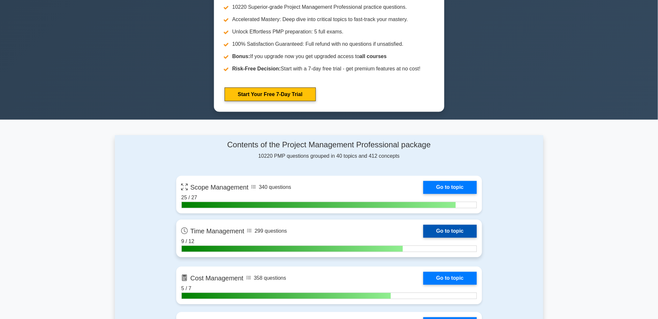
scroll to position [476, 0]
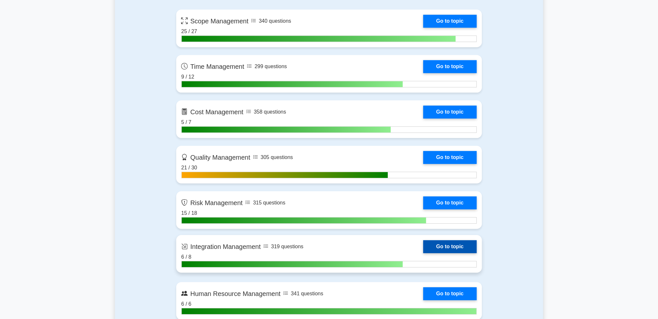
click at [447, 245] on link "Go to topic" at bounding box center [449, 246] width 53 height 13
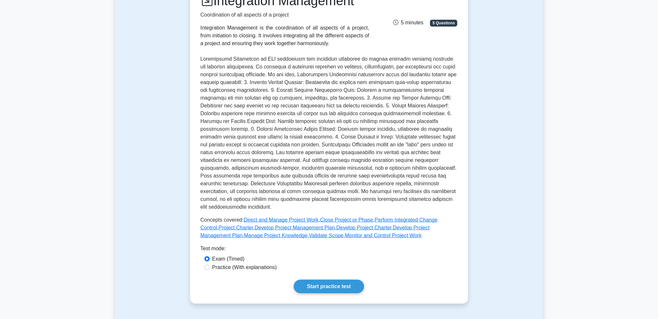
scroll to position [173, 0]
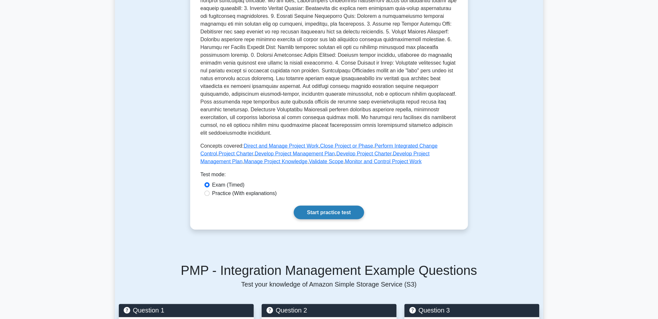
click at [319, 208] on link "Start practice test" at bounding box center [329, 213] width 70 height 14
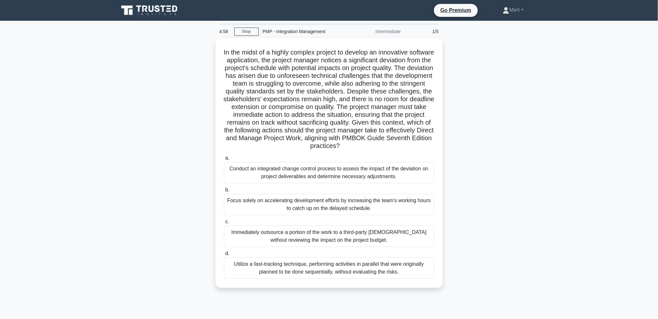
drag, startPoint x: 226, startPoint y: 44, endPoint x: 465, endPoint y: 312, distance: 359.0
click at [465, 312] on div "4:58 Stop PMP - Integration Management Intermediate 1/5 .spinner_0XTQ{transform…" at bounding box center [329, 185] width 428 height 325
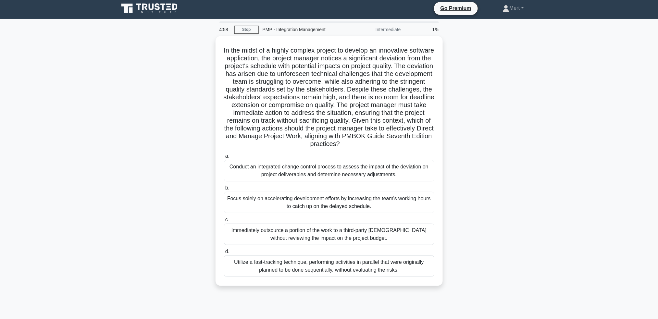
copy div "In the midst of a highly complex project to develop an innovative software appl…"
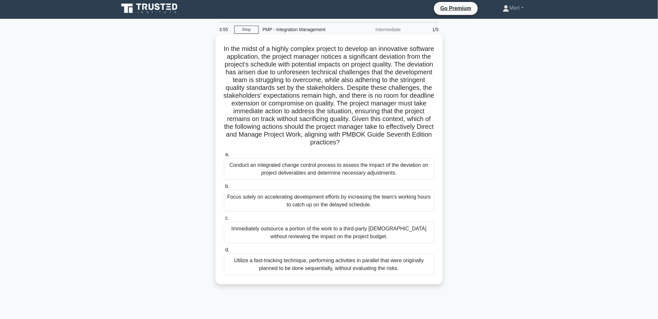
click at [340, 169] on div "Conduct an integrated change control process to assess the impact of the deviat…" at bounding box center [329, 168] width 210 height 21
click at [224, 157] on input "a. Conduct an integrated change control process to assess the impact of the dev…" at bounding box center [224, 155] width 0 height 4
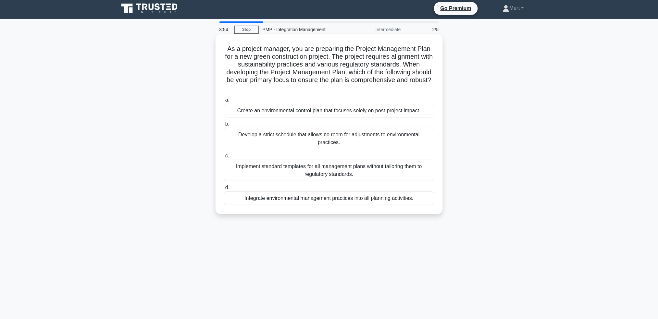
scroll to position [0, 0]
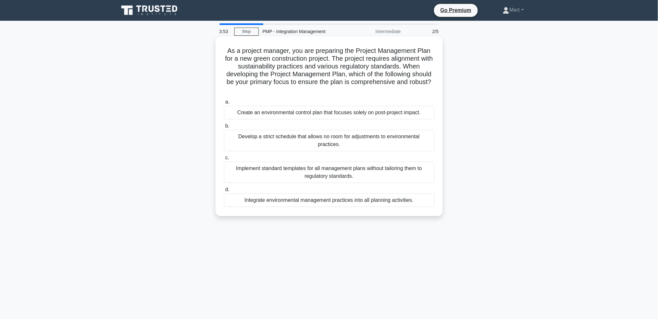
drag, startPoint x: 222, startPoint y: 49, endPoint x: 437, endPoint y: 214, distance: 270.9
click at [437, 214] on div "As a project manager, you are preparing the Project Management Plan for a new g…" at bounding box center [329, 126] width 222 height 175
copy div "As a project manager, you are preparing the Project Management Plan for a new g…"
click at [328, 198] on div "Integrate environmental management practices into all planning activities." at bounding box center [329, 200] width 210 height 14
click at [224, 192] on input "d. Integrate environmental management practices into all planning activities." at bounding box center [224, 190] width 0 height 4
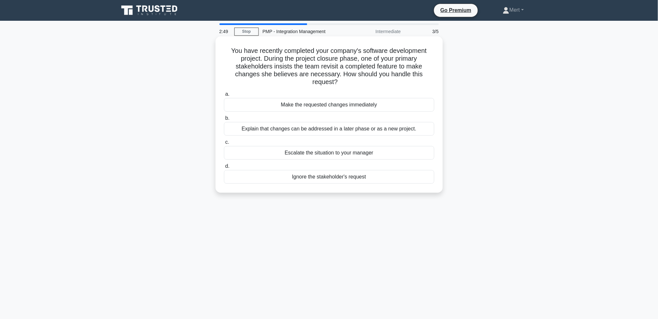
drag, startPoint x: 217, startPoint y: 44, endPoint x: 402, endPoint y: 144, distance: 210.0
click at [482, 232] on div "2:49 Stop PMP - Integration Management Intermediate 3/5 You have recently compl…" at bounding box center [329, 185] width 428 height 325
copy div "You have recently completed your company's software development project. During…"
click at [297, 156] on div "Escalate the situation to your manager" at bounding box center [329, 153] width 210 height 14
click at [224, 144] on input "c. Escalate the situation to your manager" at bounding box center [224, 142] width 0 height 4
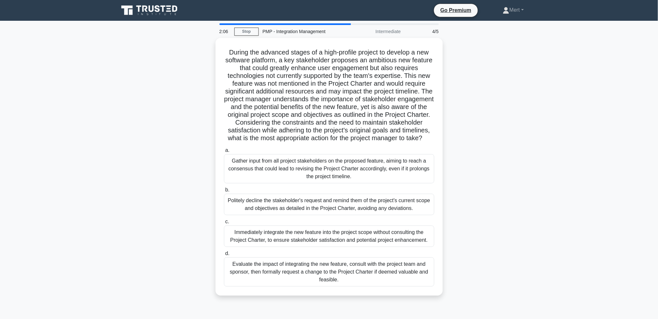
scroll to position [31, 0]
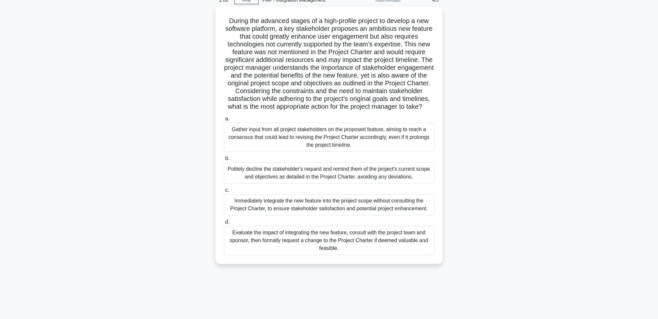
drag, startPoint x: 214, startPoint y: 44, endPoint x: 454, endPoint y: 327, distance: 371.2
click at [454, 319] on html "Go Premium Mert" at bounding box center [329, 144] width 658 height 350
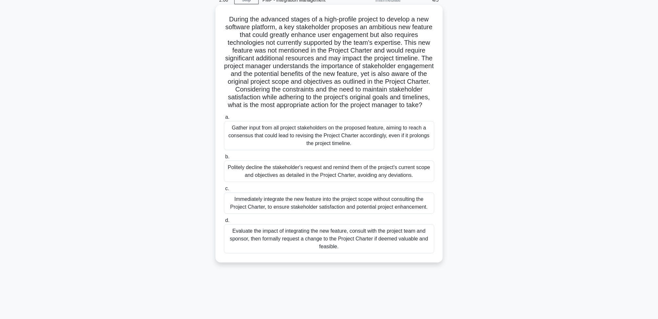
copy div "During the advanced stages of a high-profile project to develop a new software …"
click at [316, 251] on div "Evaluate the impact of integrating the new feature, consult with the project te…" at bounding box center [329, 238] width 210 height 29
click at [224, 223] on input "d. Evaluate the impact of integrating the new feature, consult with the project…" at bounding box center [224, 220] width 0 height 4
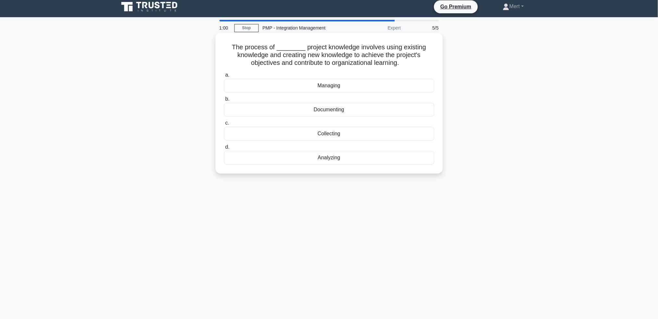
scroll to position [0, 0]
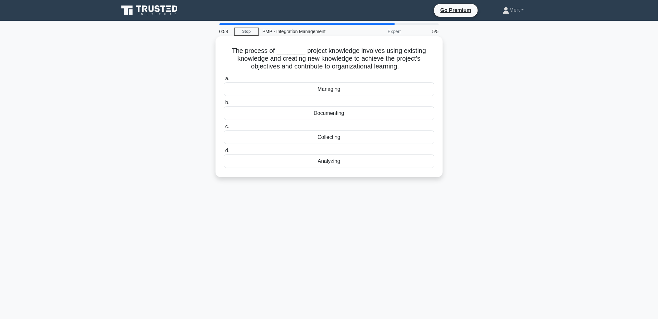
drag, startPoint x: 224, startPoint y: 46, endPoint x: 324, endPoint y: 111, distance: 119.6
click at [244, 58] on div "The process of ________ project knowledge involves using existing knowledge and…" at bounding box center [329, 107] width 222 height 136
click at [522, 103] on div "The process of ________ project knowledge involves using existing knowledge and…" at bounding box center [329, 112] width 428 height 149
copy div "The process of ________ project knowledge involves using existing knowledge and…"
drag, startPoint x: 231, startPoint y: 45, endPoint x: 312, endPoint y: 37, distance: 80.8
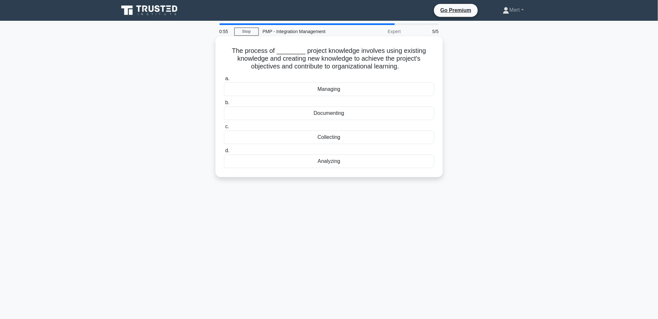
click at [406, 164] on div "The process of ________ project knowledge involves using existing knowledge and…" at bounding box center [329, 107] width 222 height 136
click at [346, 89] on div "Managing" at bounding box center [329, 89] width 210 height 14
click at [224, 81] on input "a. Managing" at bounding box center [224, 79] width 0 height 4
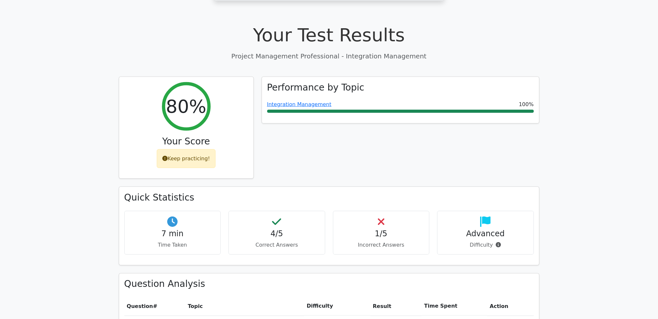
scroll to position [389, 0]
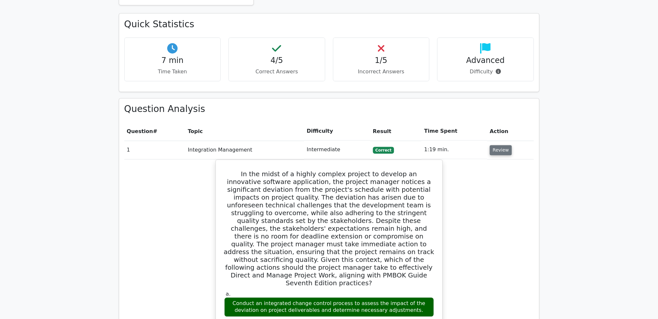
click at [500, 145] on button "Review" at bounding box center [501, 150] width 22 height 10
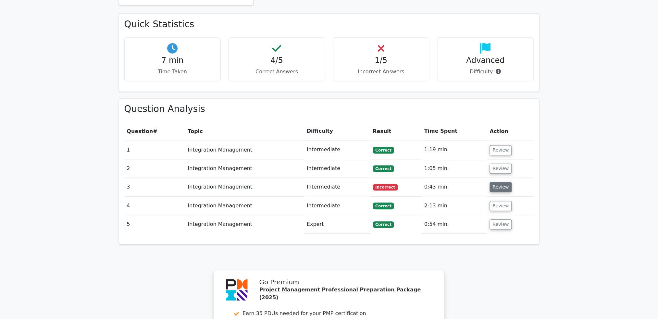
click at [497, 182] on button "Review" at bounding box center [501, 187] width 22 height 10
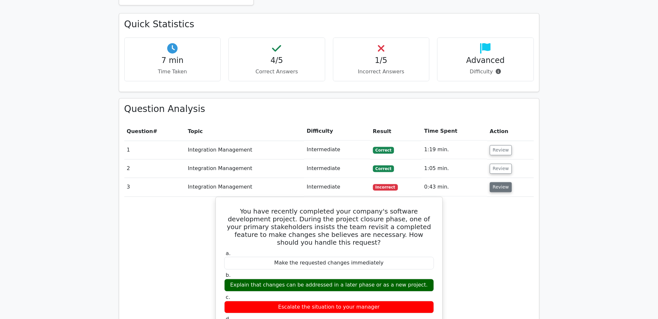
click at [497, 182] on button "Review" at bounding box center [501, 187] width 22 height 10
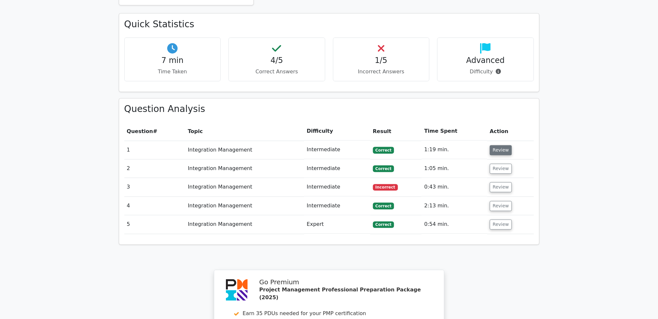
click at [505, 145] on button "Review" at bounding box center [501, 150] width 22 height 10
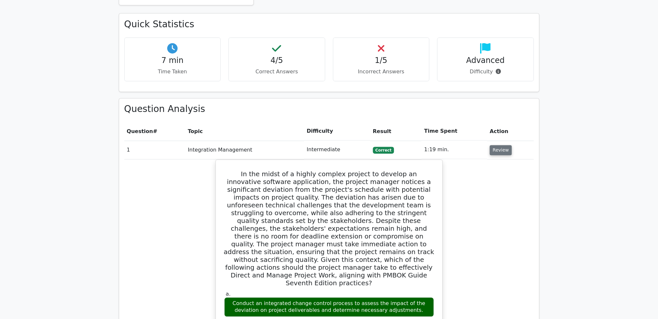
click at [505, 145] on button "Review" at bounding box center [501, 150] width 22 height 10
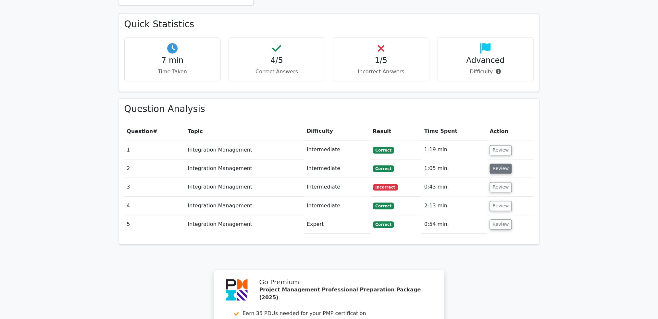
click at [497, 164] on button "Review" at bounding box center [501, 169] width 22 height 10
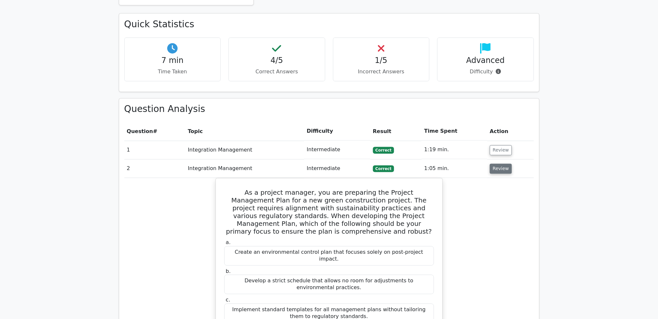
click at [498, 164] on button "Review" at bounding box center [501, 169] width 22 height 10
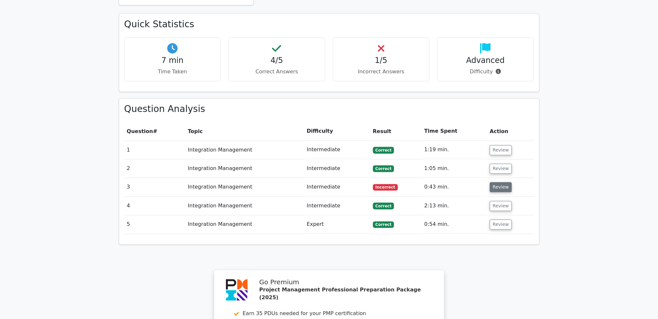
drag, startPoint x: 498, startPoint y: 170, endPoint x: 497, endPoint y: 153, distance: 17.2
click at [497, 165] on tbody "1 Integration Management Intermediate Correct 1:19 min. Review a. b. c." at bounding box center [329, 187] width 410 height 93
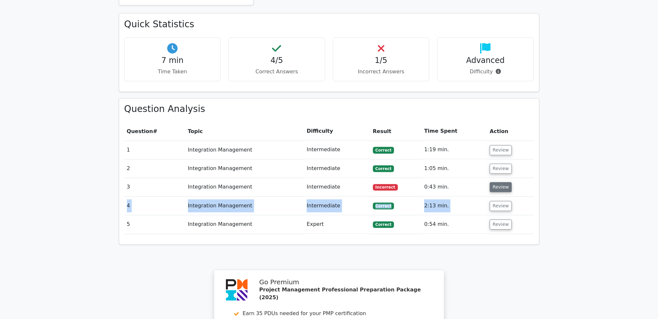
click at [497, 182] on button "Review" at bounding box center [501, 187] width 22 height 10
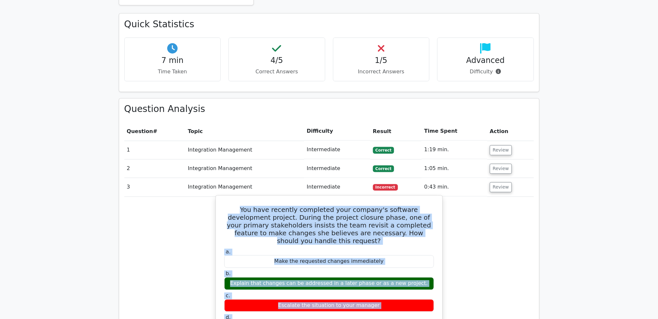
click at [388, 206] on h5 "You have recently completed your company's software development project. During…" at bounding box center [329, 225] width 211 height 39
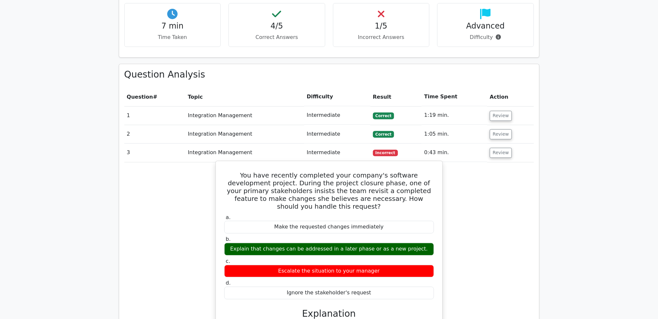
scroll to position [433, 0]
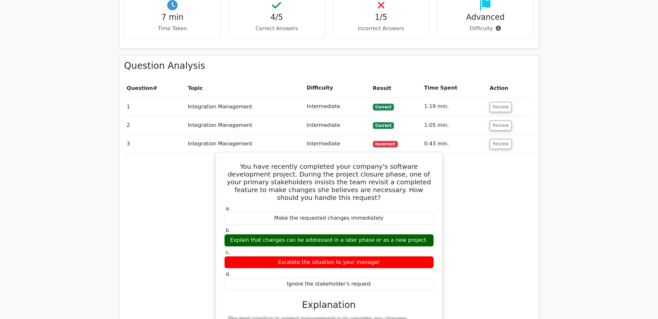
drag, startPoint x: 229, startPoint y: 132, endPoint x: 391, endPoint y: 256, distance: 203.5
click at [391, 256] on div "You have recently completed your company's software development project. During…" at bounding box center [328, 305] width 221 height 300
copy div "You have recently completed your company's software development project. During…"
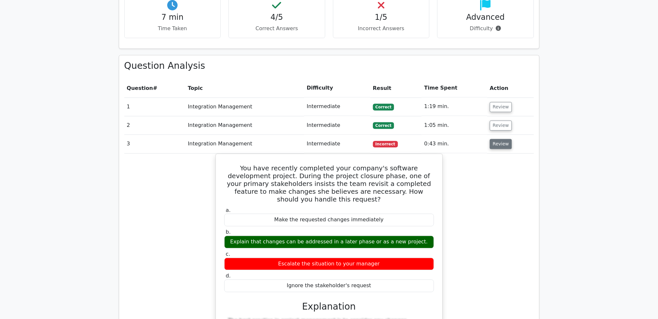
click at [497, 139] on button "Review" at bounding box center [501, 144] width 22 height 10
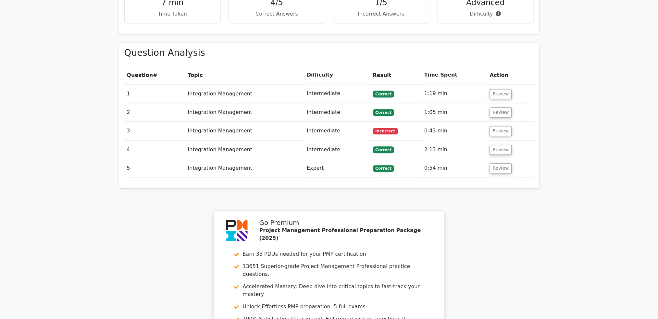
scroll to position [597, 0]
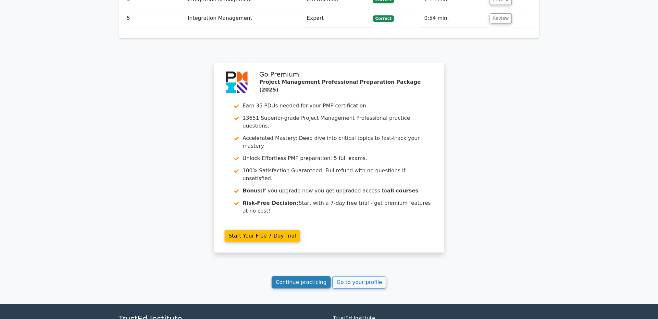
click at [302, 276] on link "Continue practicing" at bounding box center [301, 282] width 59 height 12
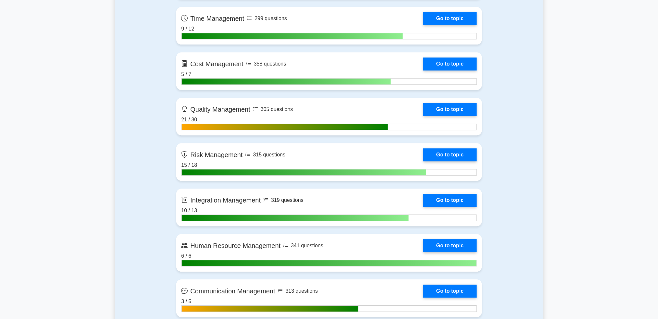
scroll to position [433, 0]
